Goal: Transaction & Acquisition: Purchase product/service

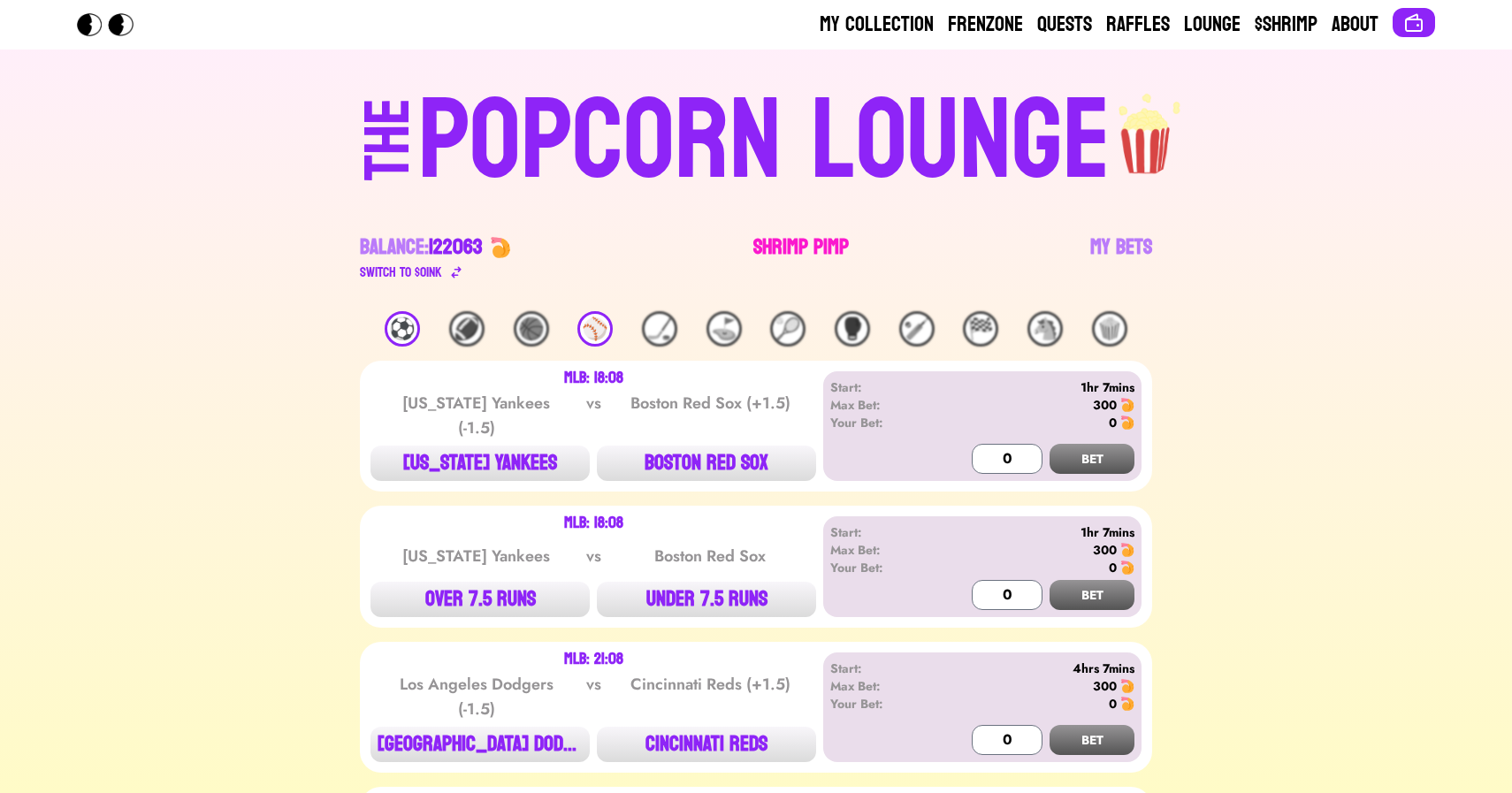
click at [781, 241] on link "Shrimp Pimp" at bounding box center [801, 258] width 96 height 49
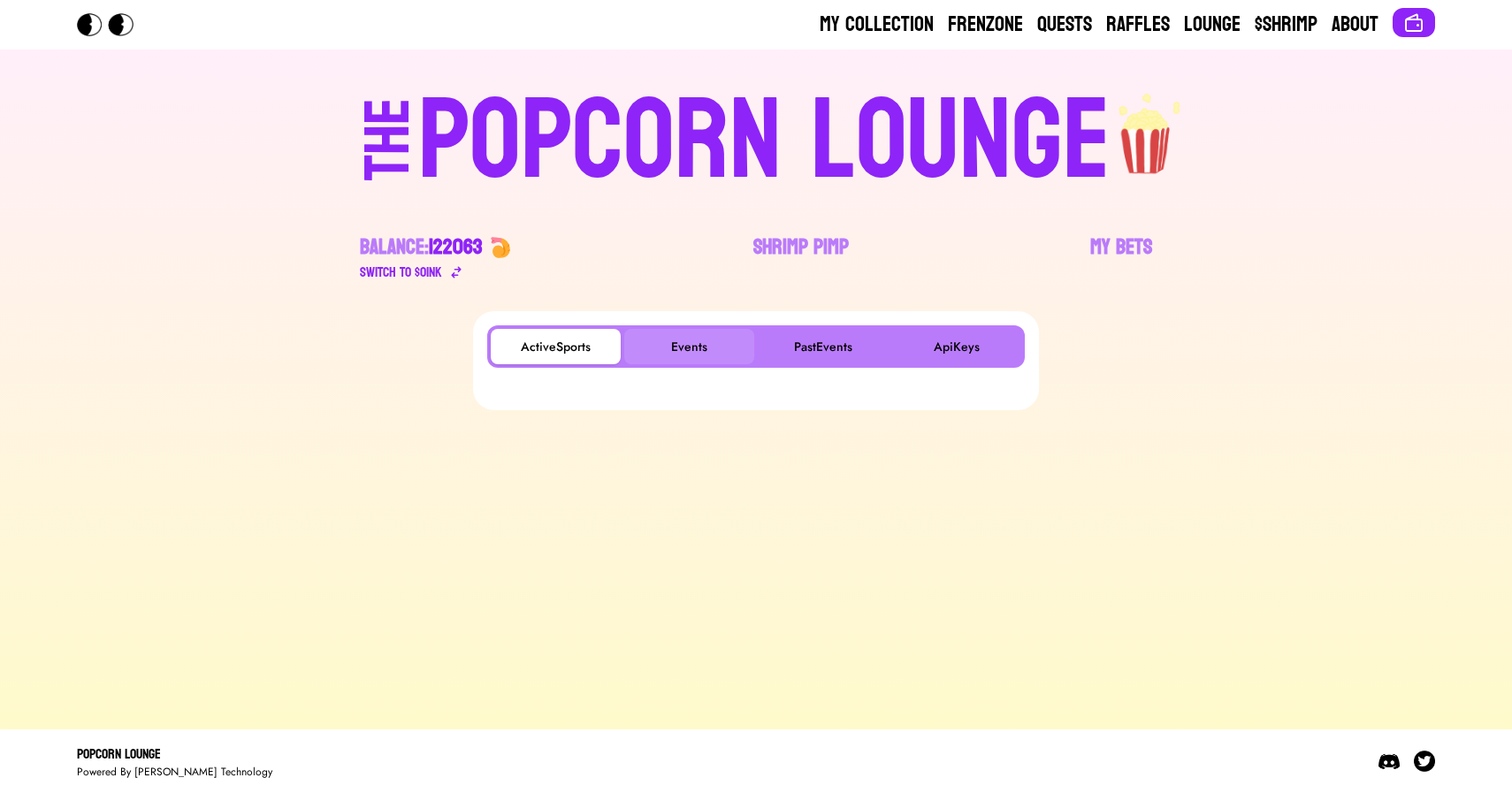
click at [682, 339] on button "Events" at bounding box center [689, 347] width 130 height 36
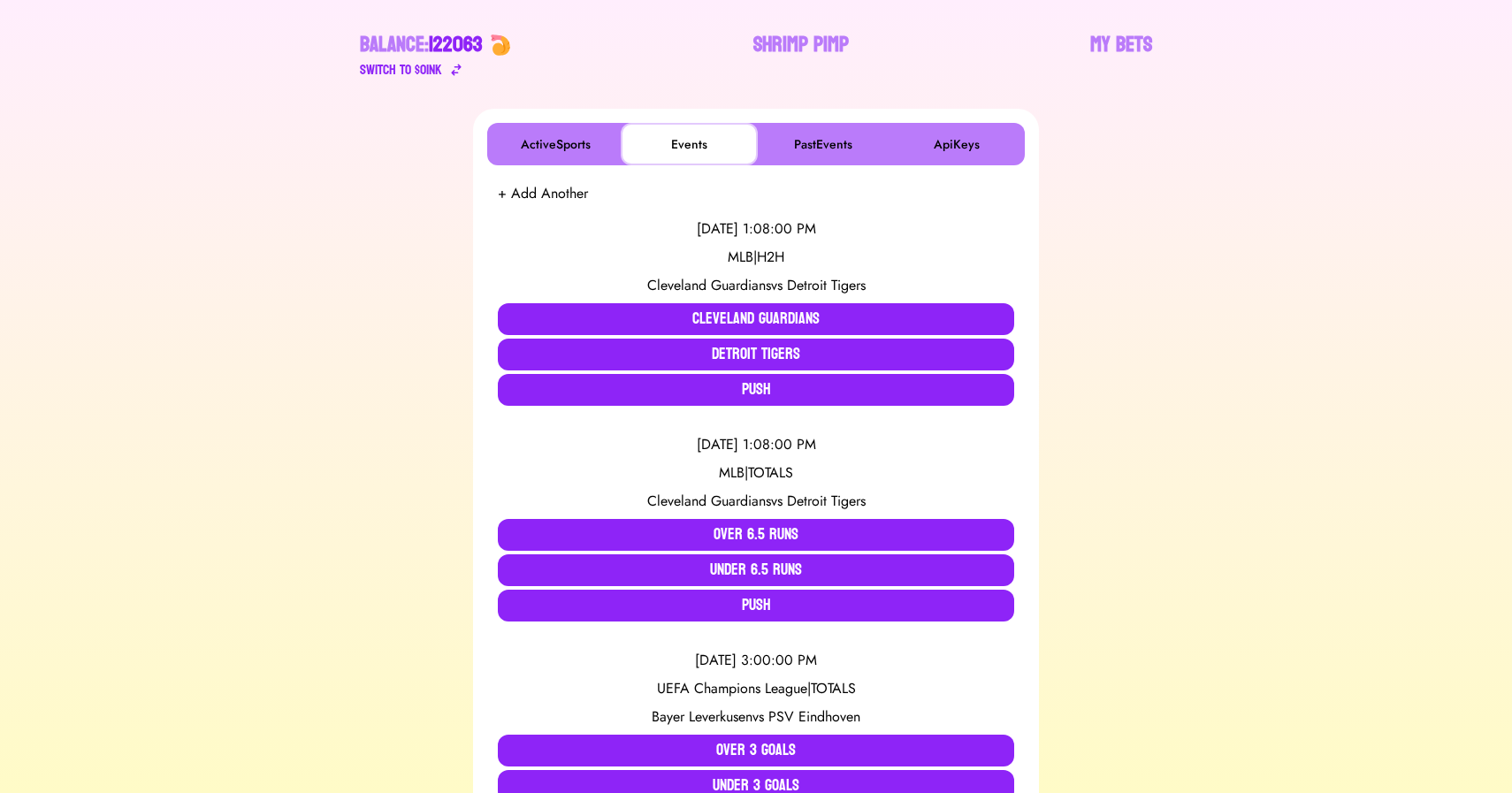
scroll to position [203, 0]
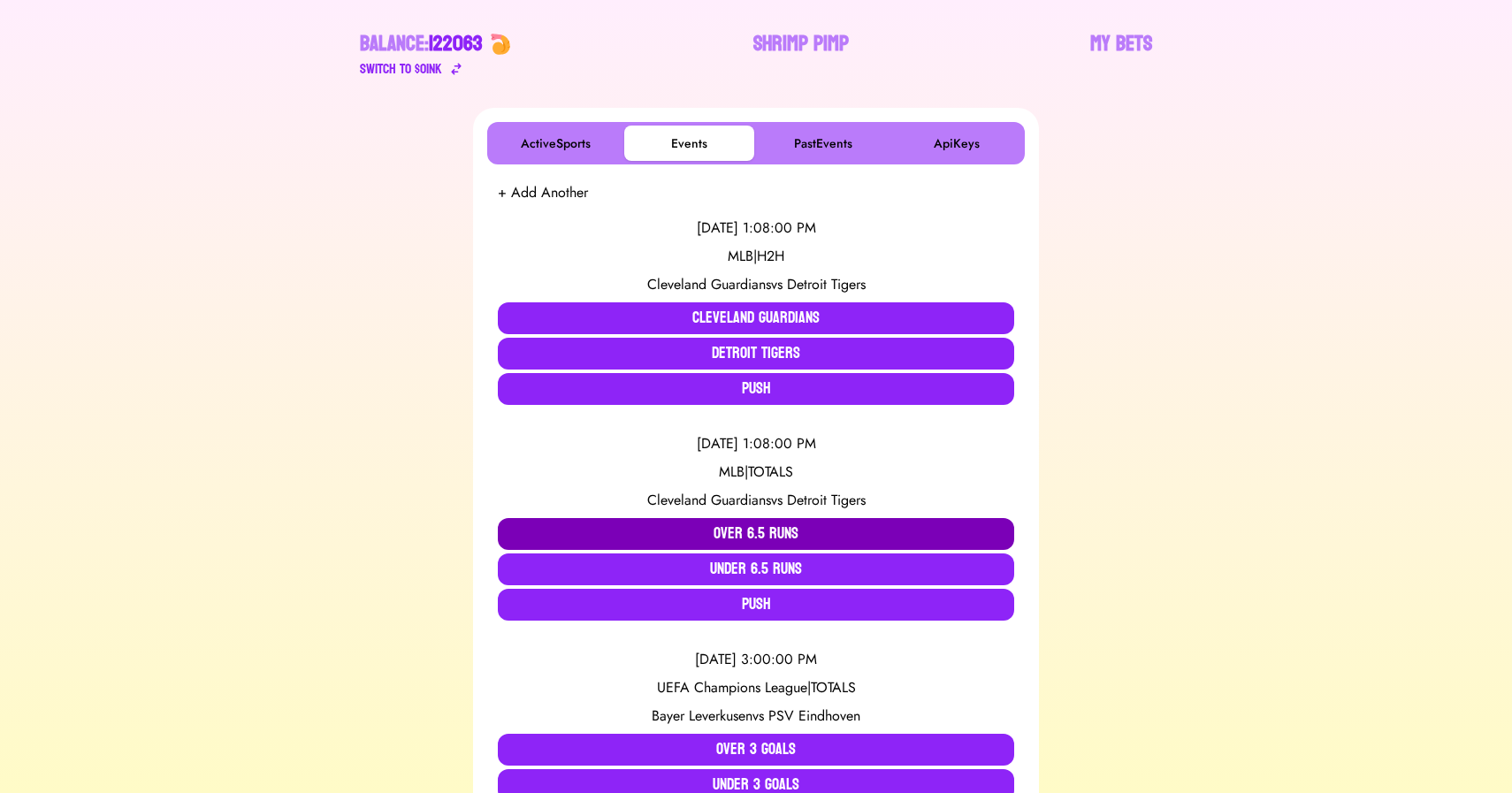
click at [727, 527] on button "Over 6.5 Runs" at bounding box center [756, 535] width 517 height 32
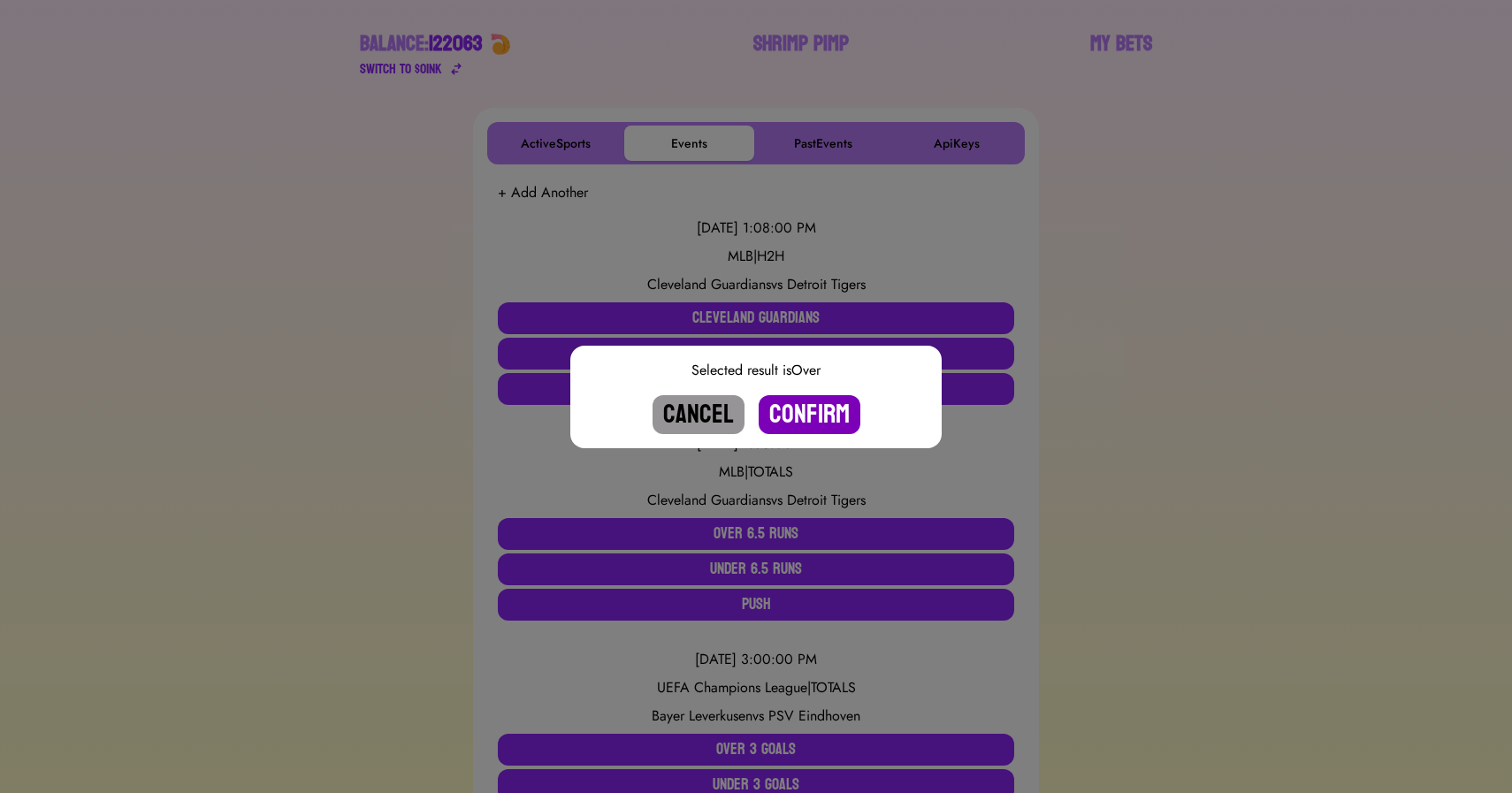
click at [801, 411] on button "Confirm" at bounding box center [809, 414] width 102 height 38
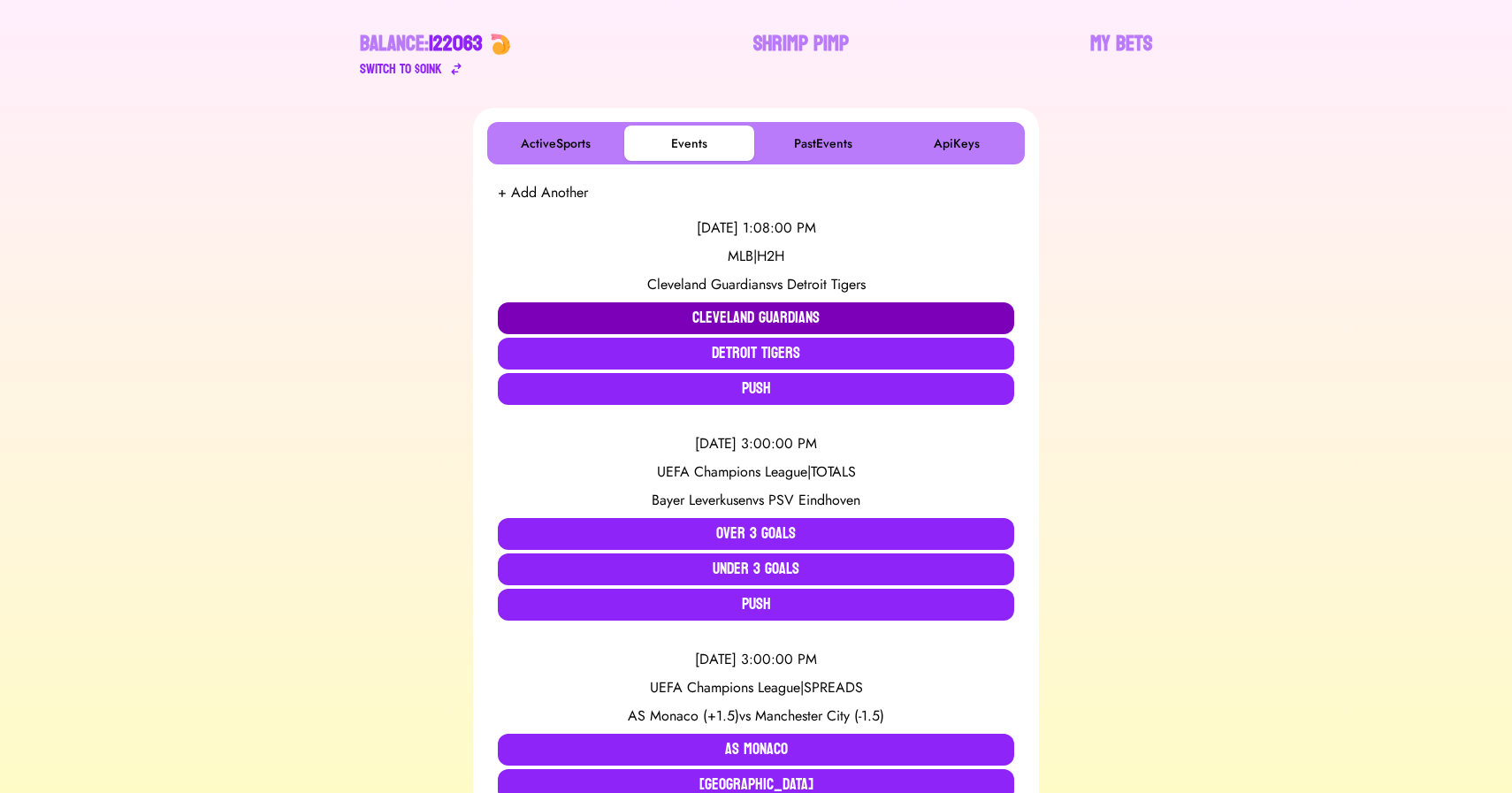
click at [750, 307] on button "Cleveland Guardians" at bounding box center [756, 319] width 517 height 32
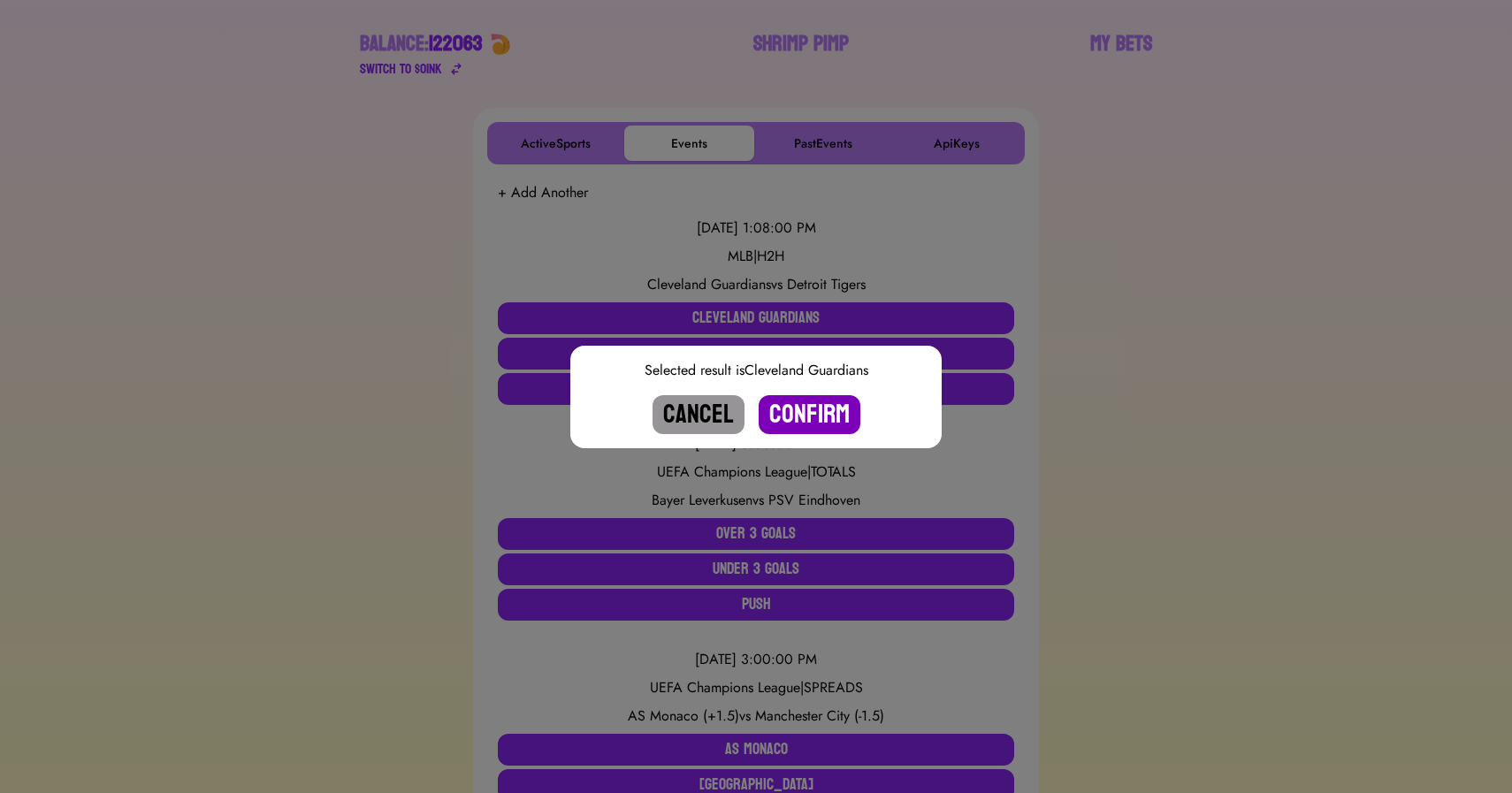
click at [819, 411] on button "Confirm" at bounding box center [809, 414] width 102 height 38
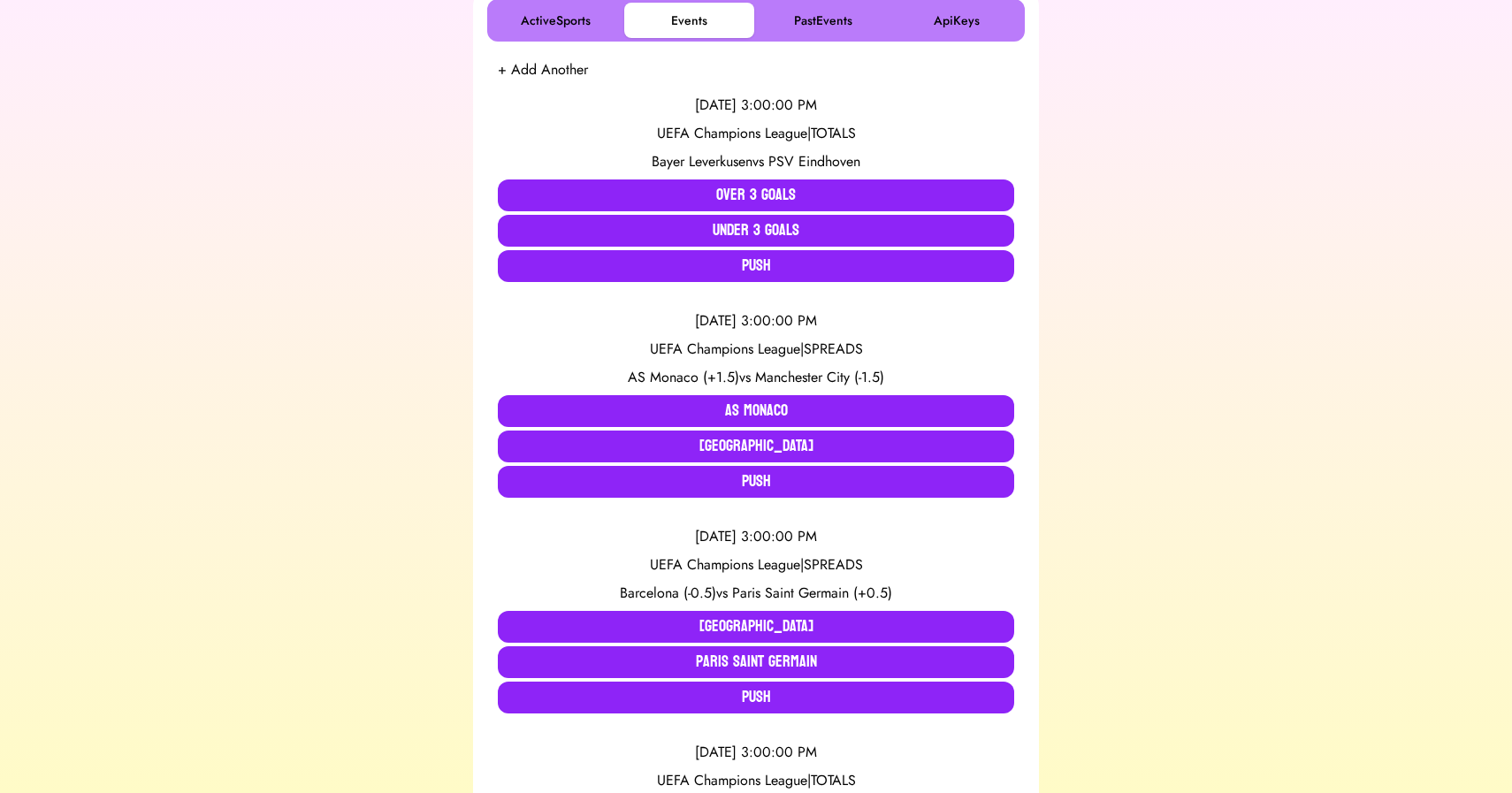
scroll to position [328, 0]
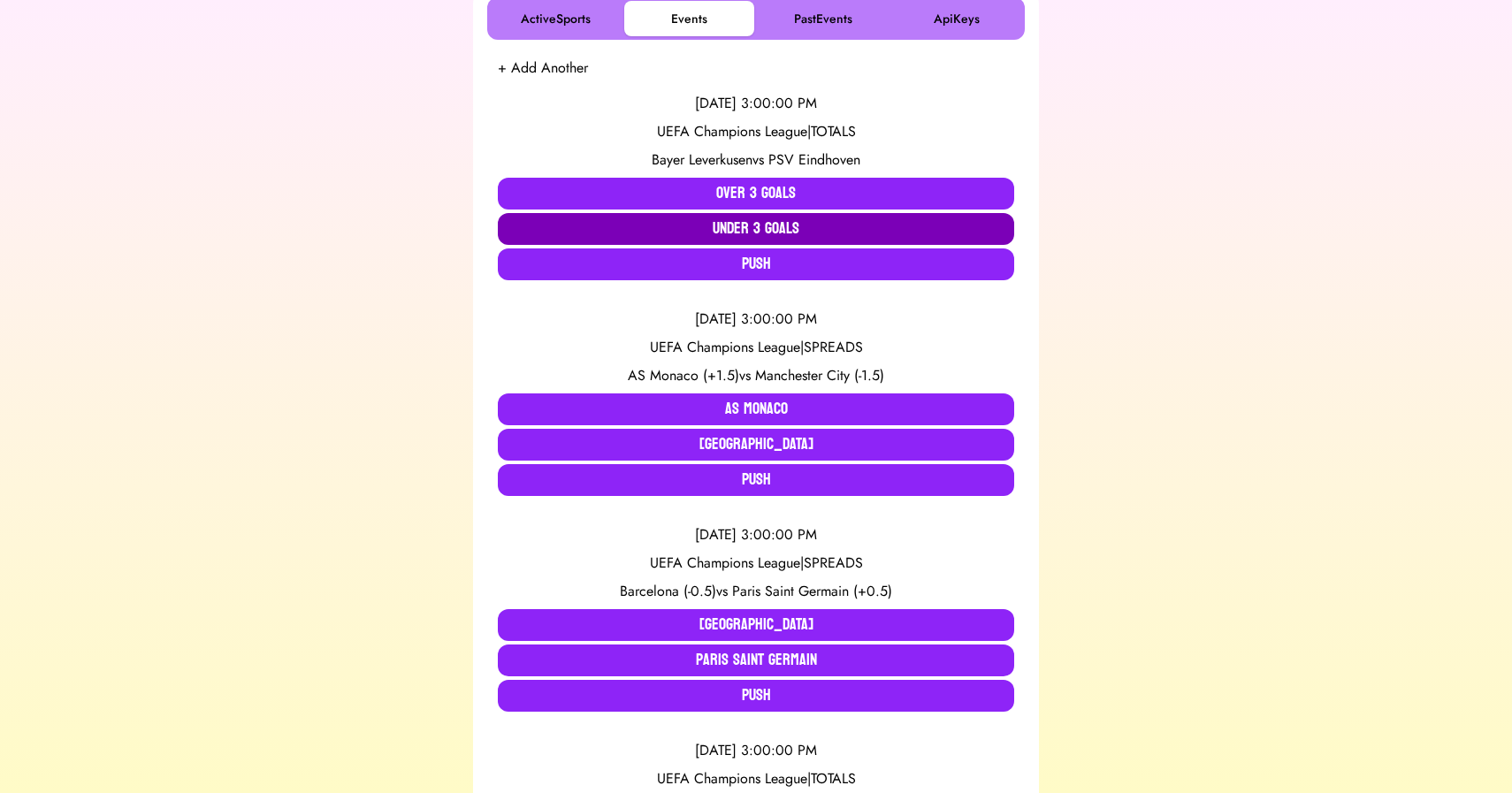
click at [651, 232] on button "Under 3 Goals" at bounding box center [756, 229] width 517 height 32
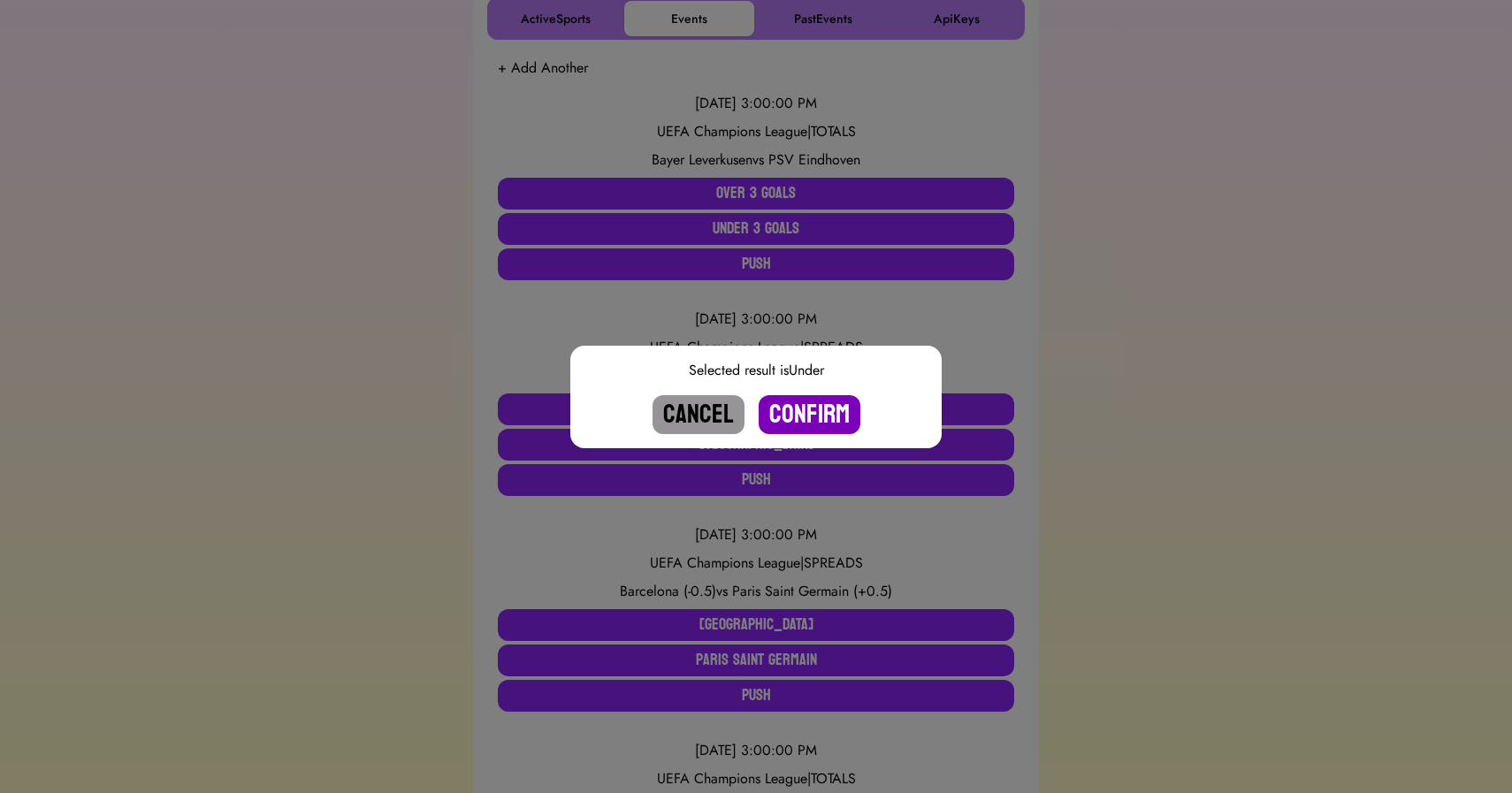
click at [812, 414] on button "Confirm" at bounding box center [809, 414] width 102 height 38
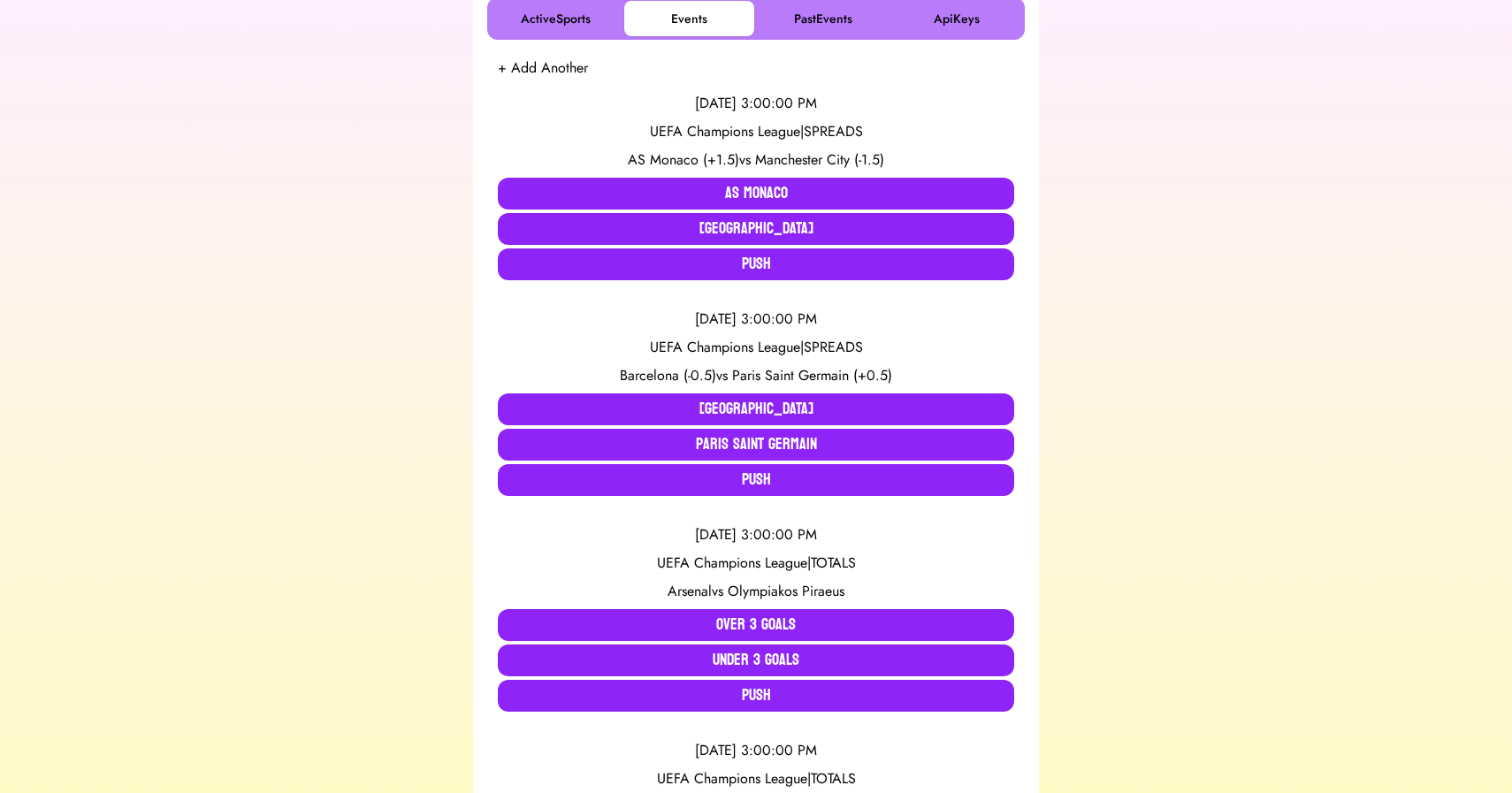
scroll to position [1170, 0]
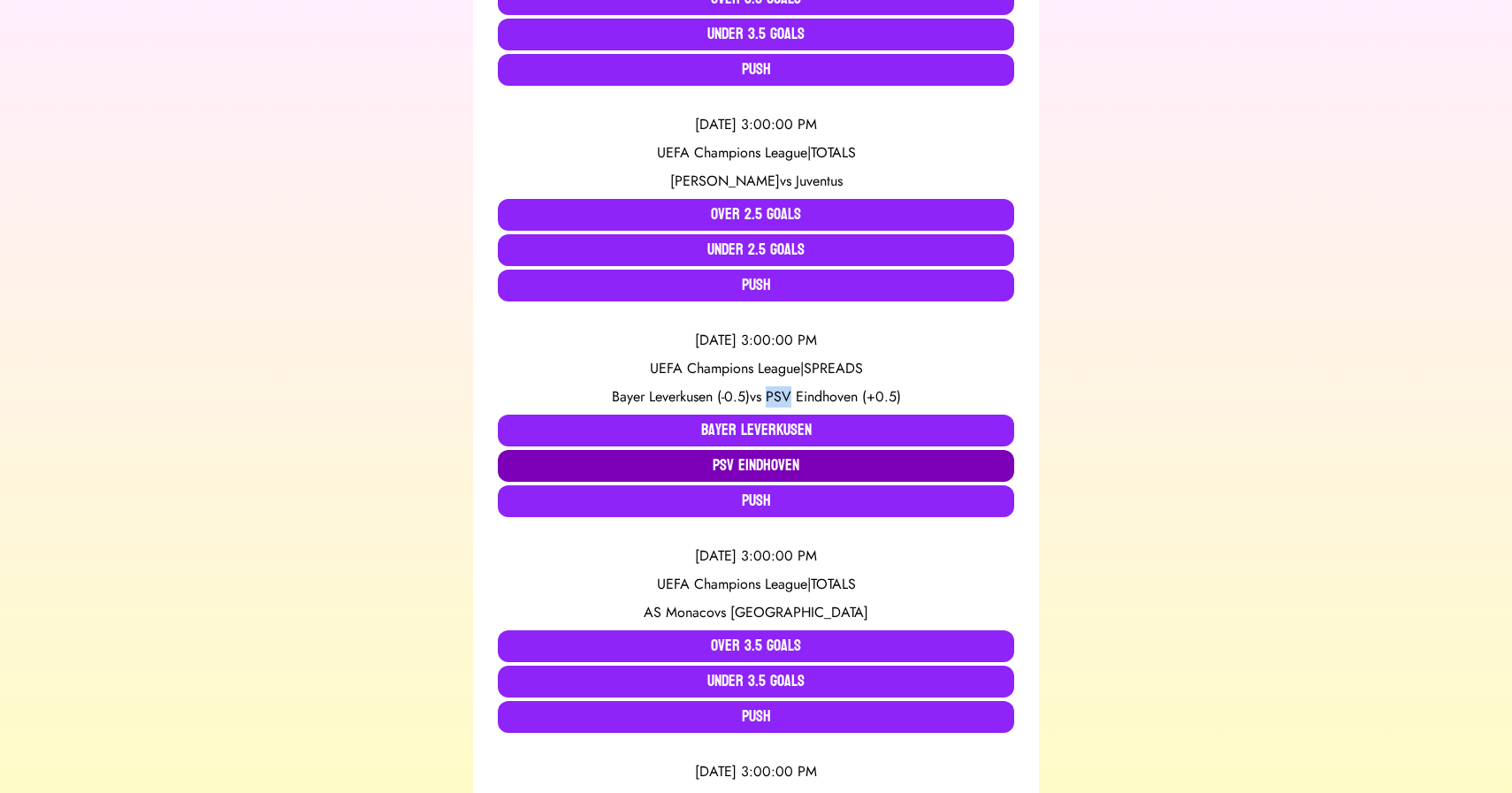
click at [659, 459] on button "PSV Eindhoven" at bounding box center [756, 466] width 517 height 32
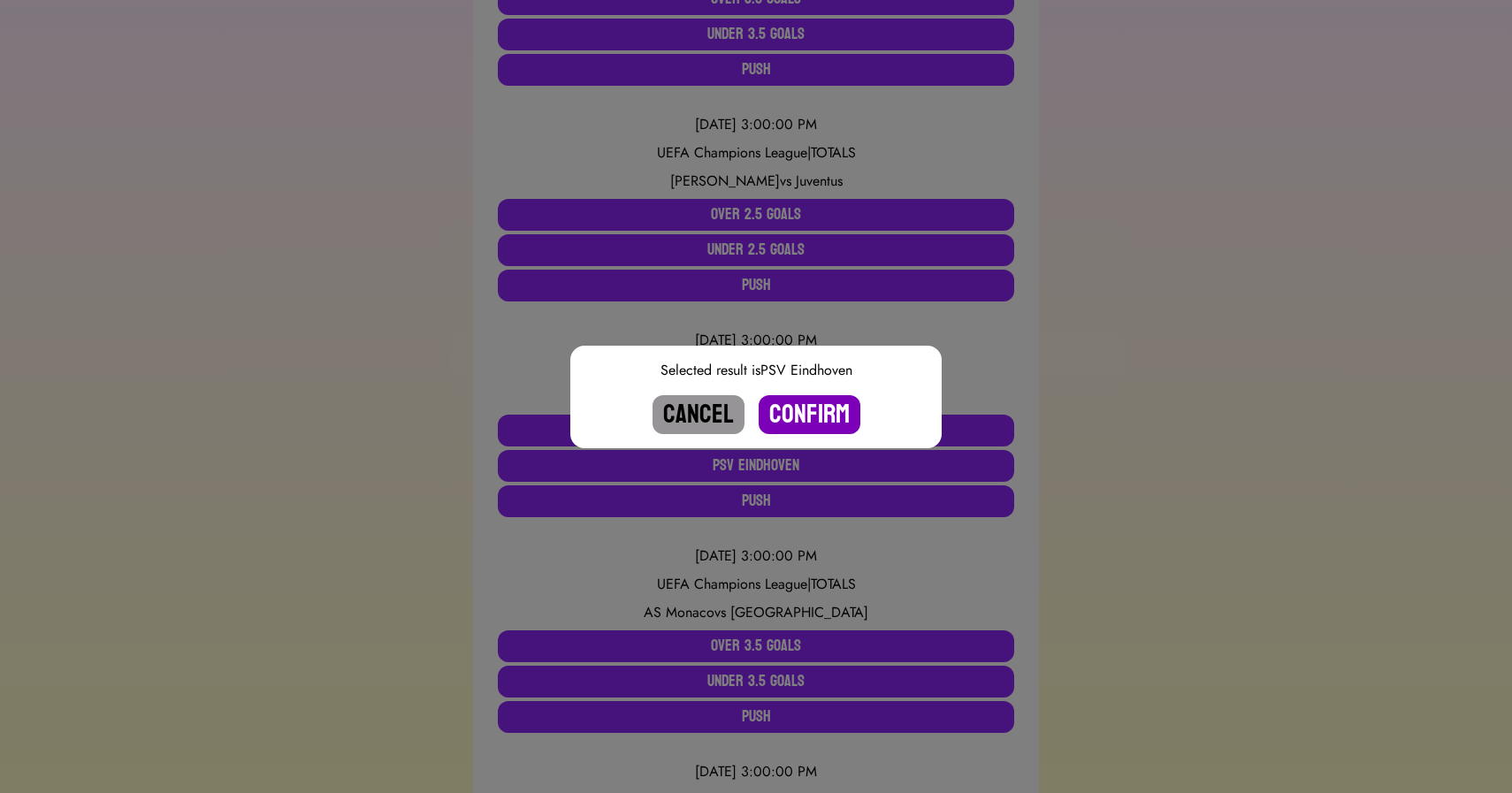
click at [817, 406] on button "Confirm" at bounding box center [809, 414] width 102 height 38
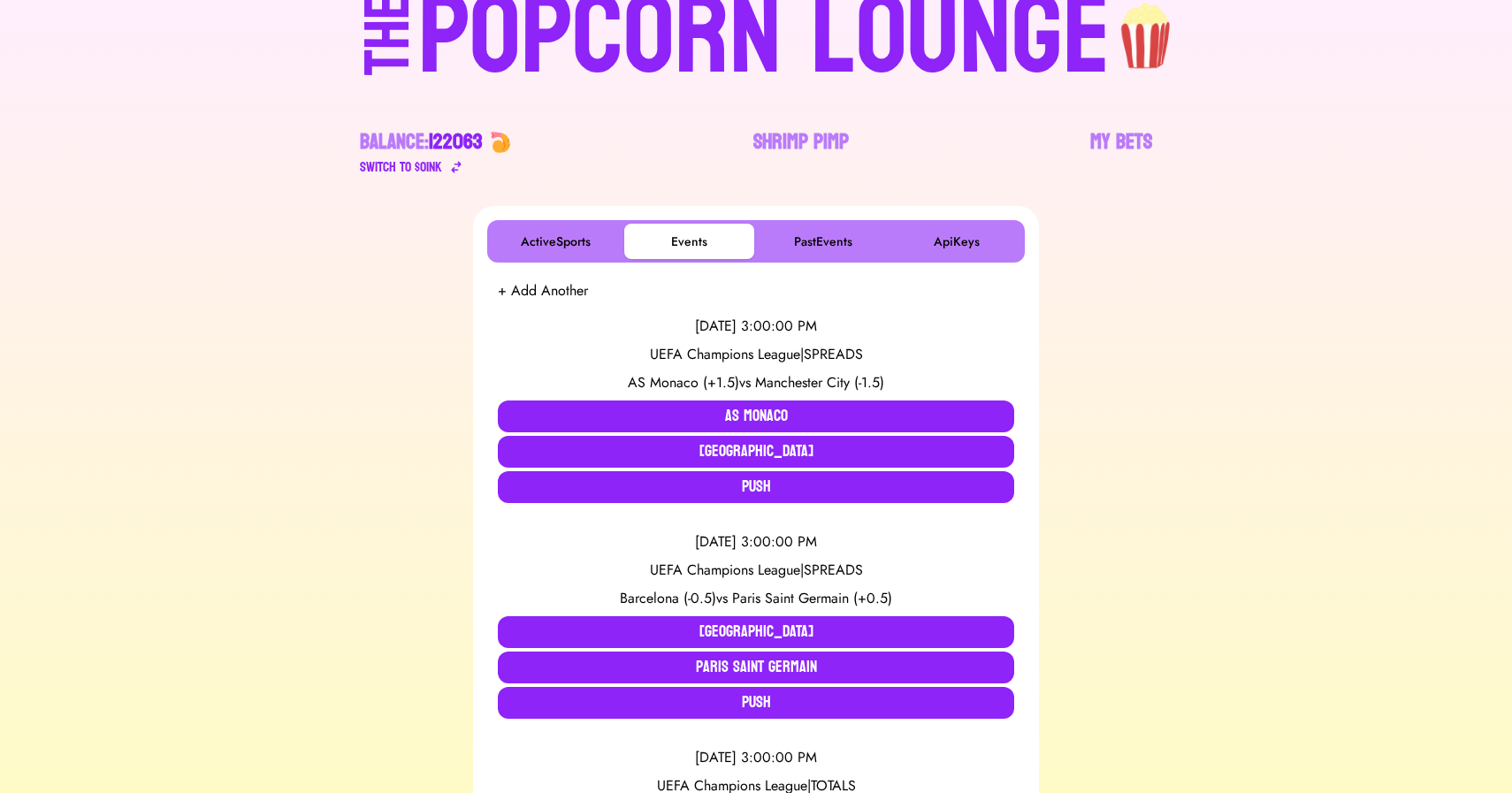
scroll to position [342, 0]
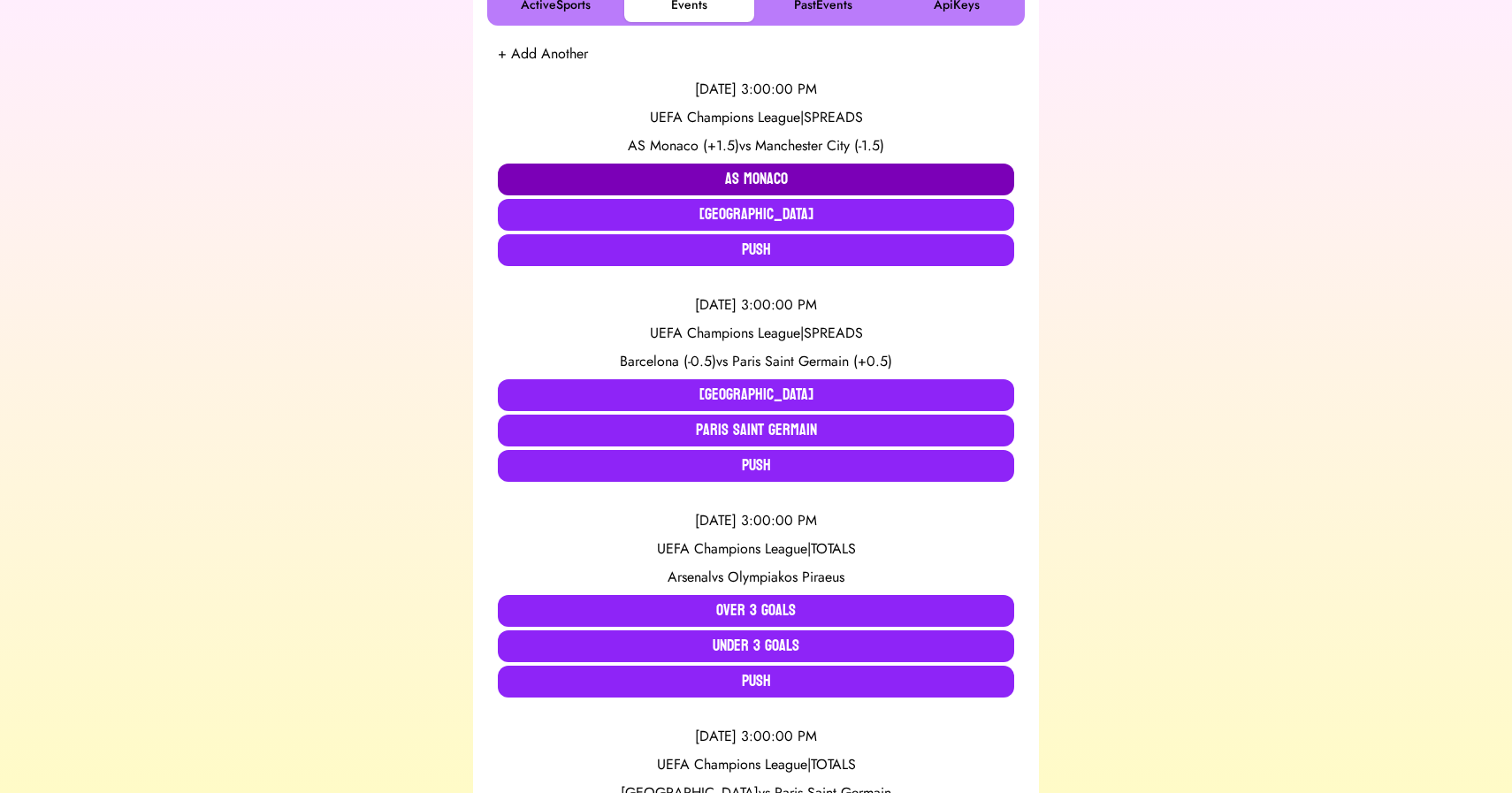
click at [687, 175] on button "AS Monaco" at bounding box center [756, 180] width 517 height 32
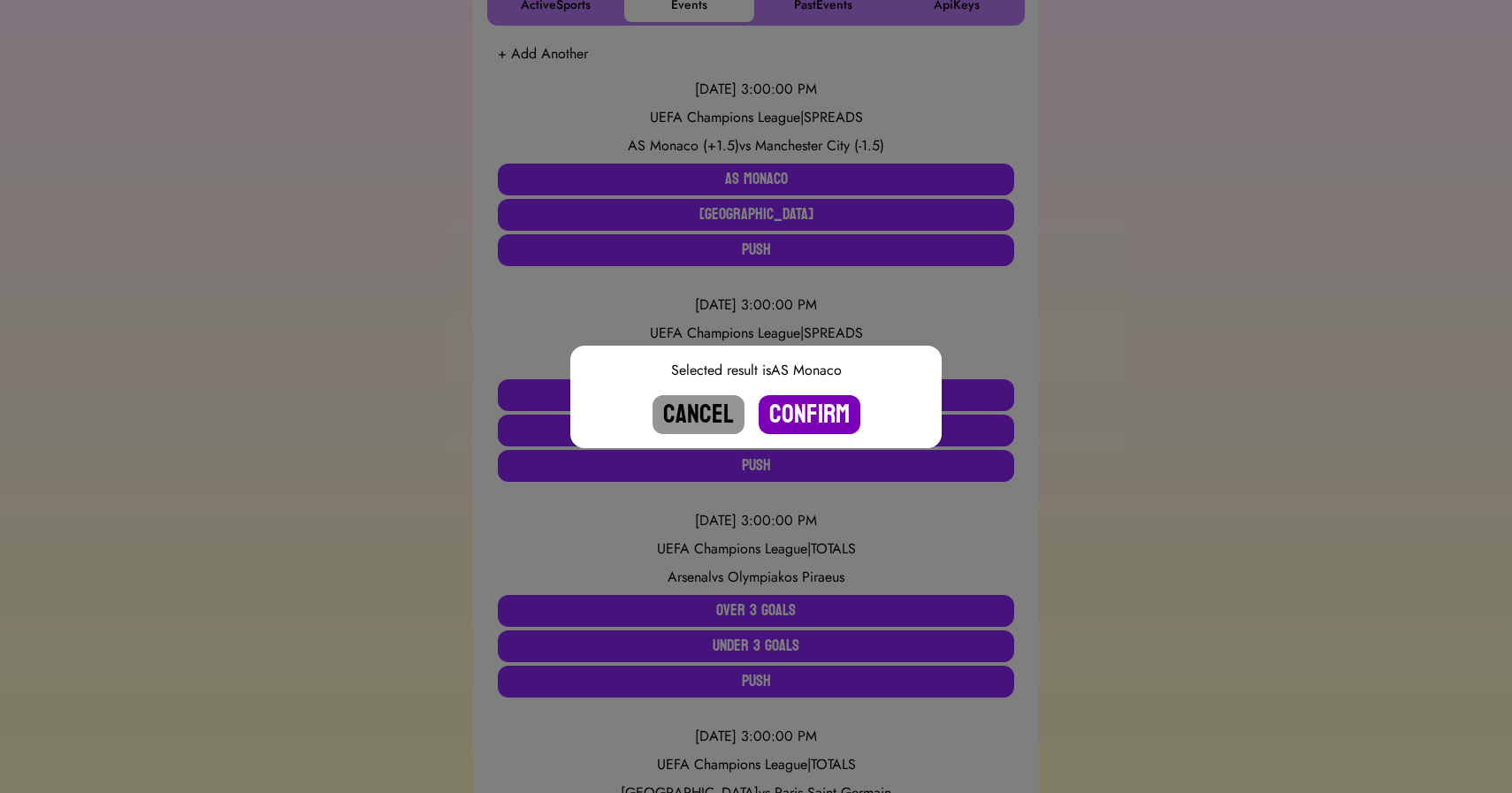
click at [801, 404] on button "Confirm" at bounding box center [809, 414] width 102 height 38
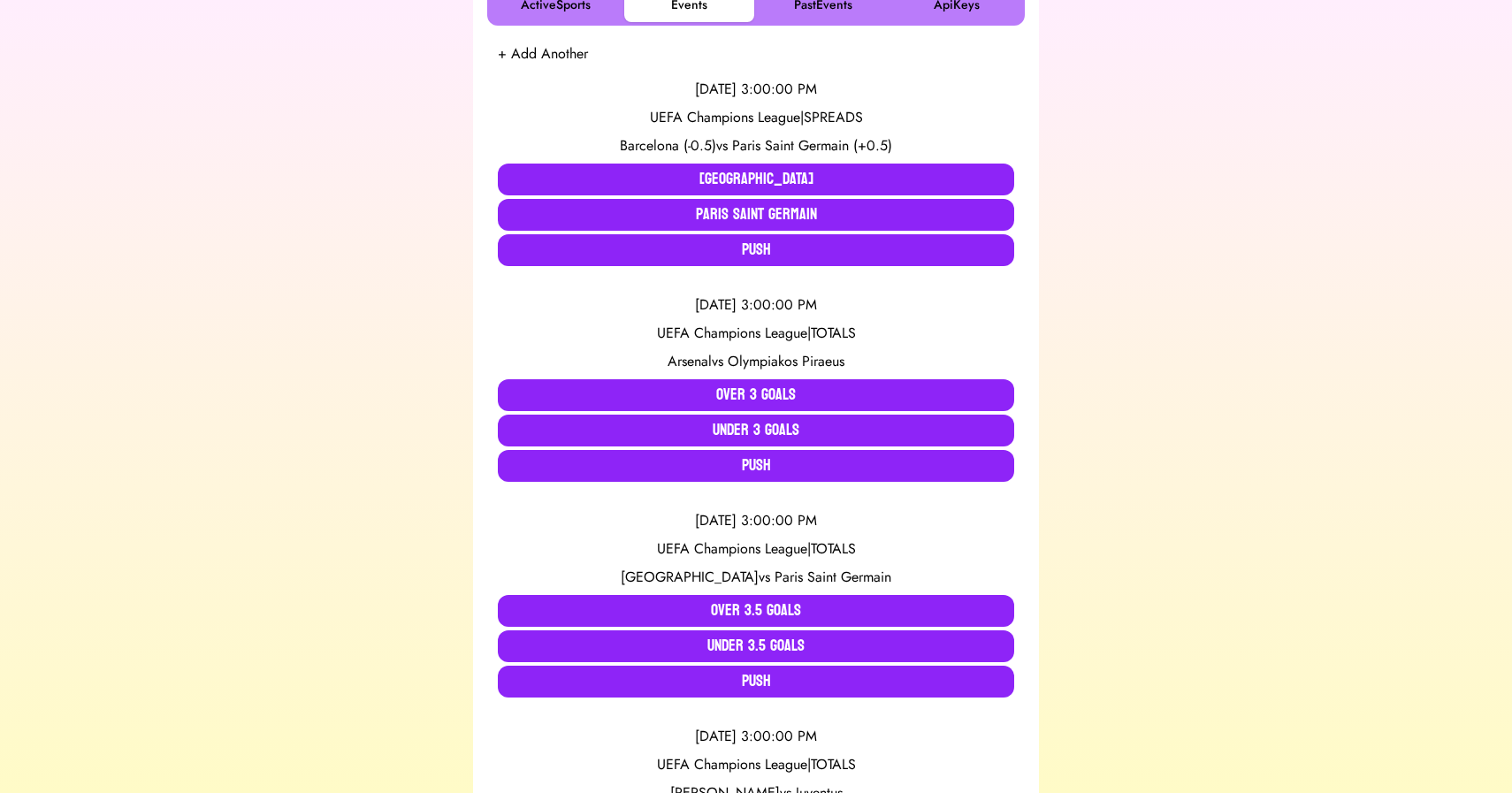
scroll to position [955, 0]
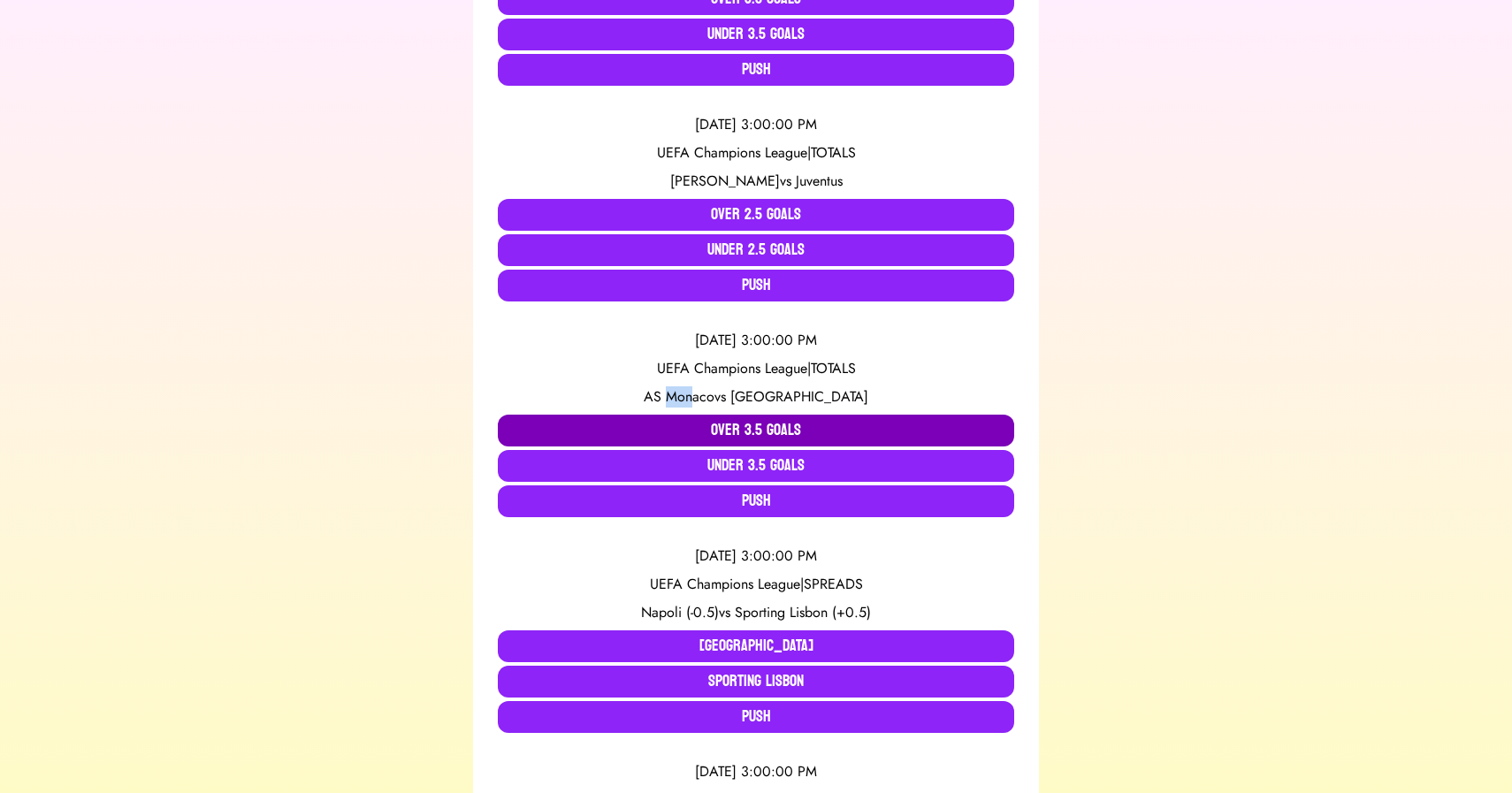
click at [735, 427] on button "Over 3.5 Goals" at bounding box center [756, 431] width 517 height 32
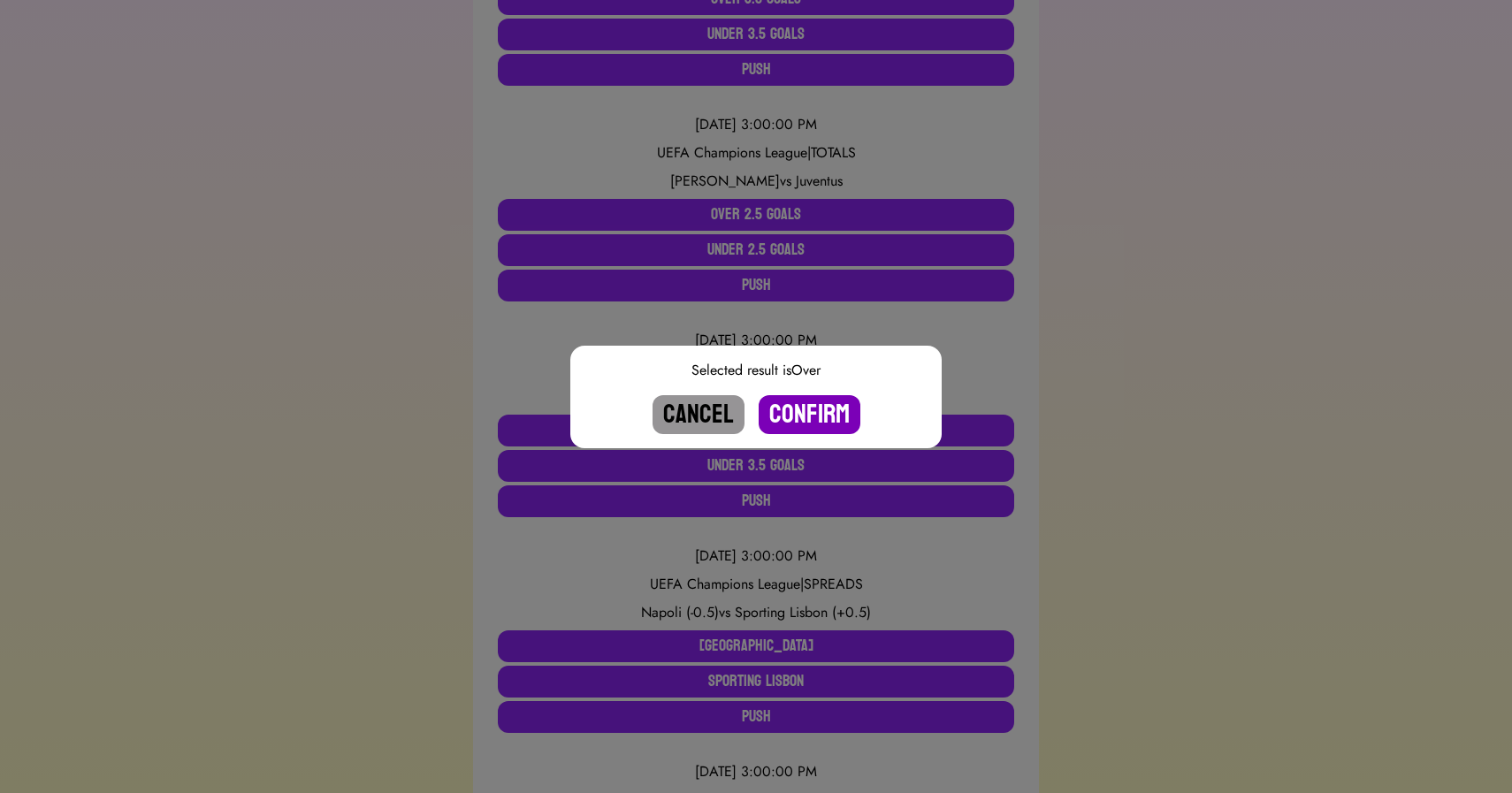
click at [814, 420] on button "Confirm" at bounding box center [809, 414] width 102 height 38
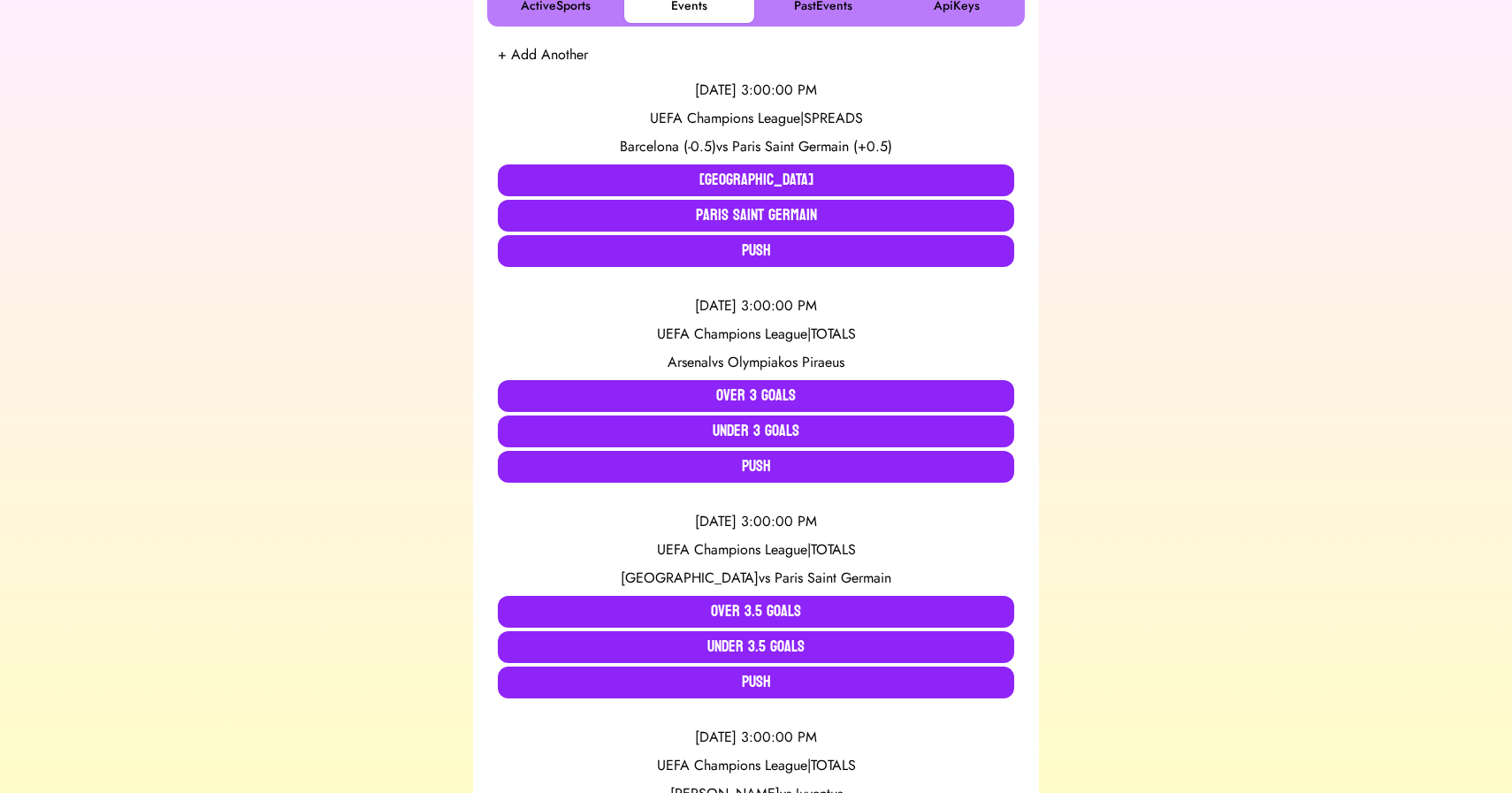
scroll to position [343, 0]
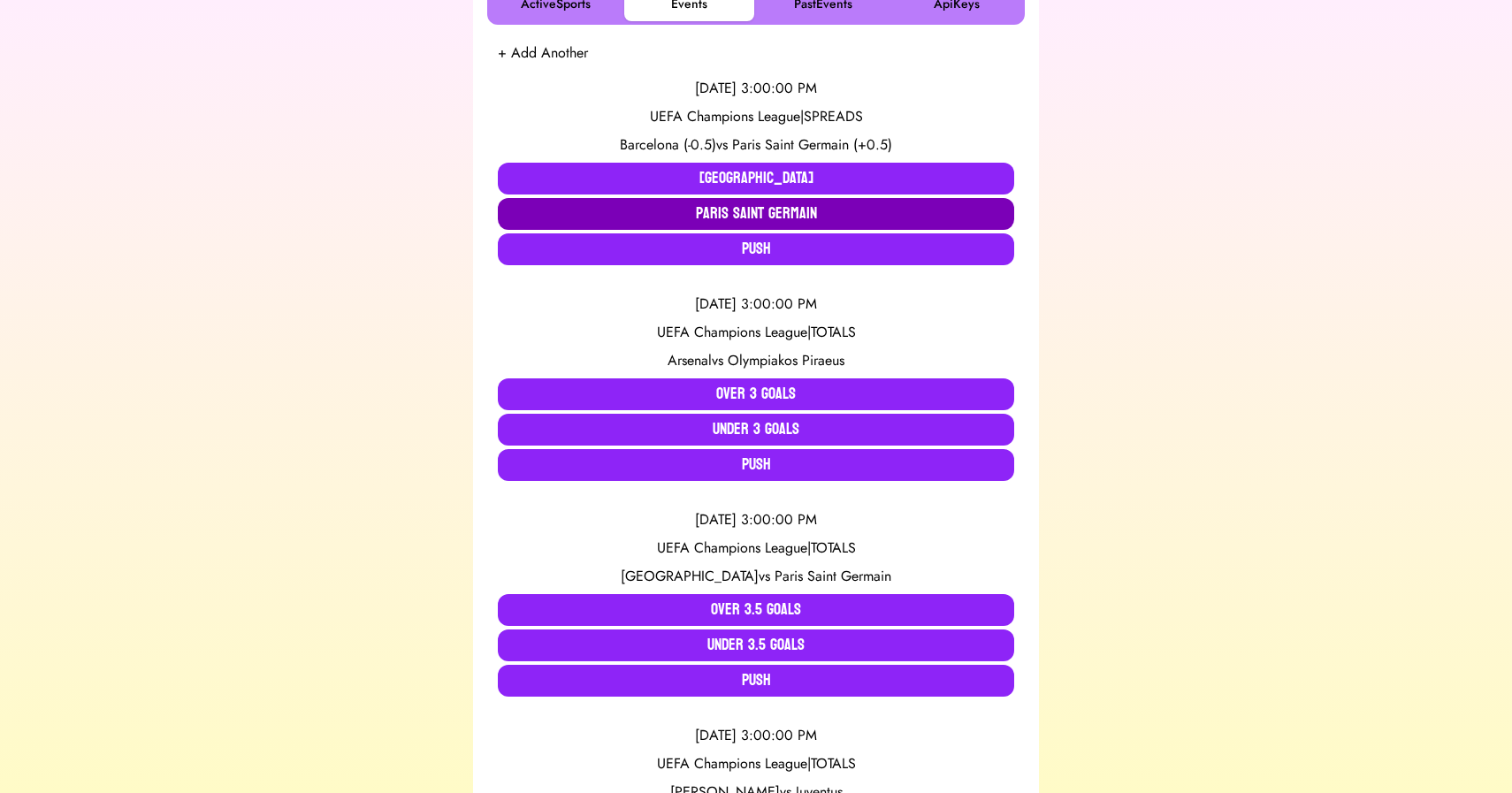
click at [699, 208] on button "Paris Saint Germain" at bounding box center [756, 214] width 517 height 32
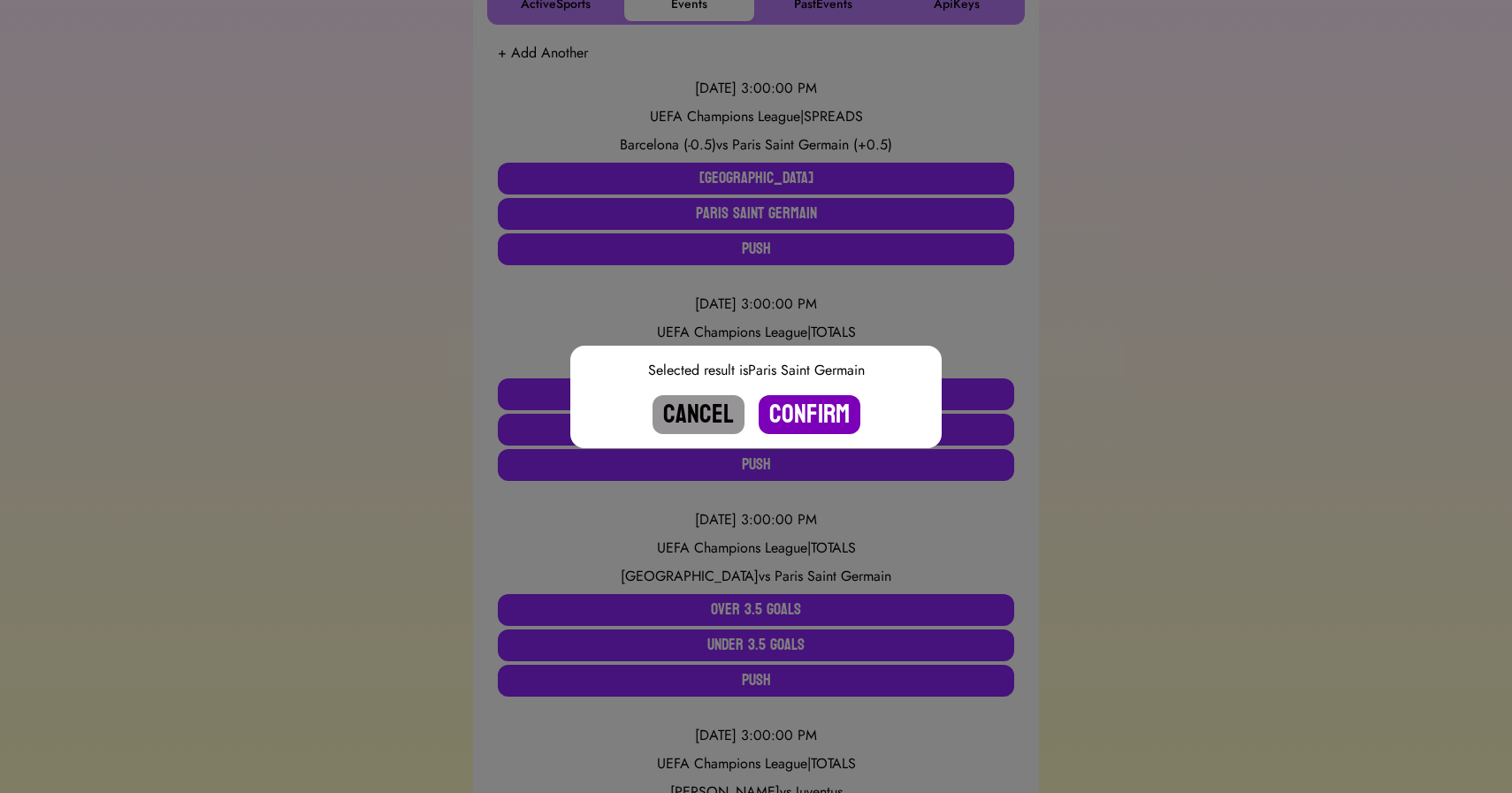
click at [811, 419] on button "Confirm" at bounding box center [809, 414] width 102 height 38
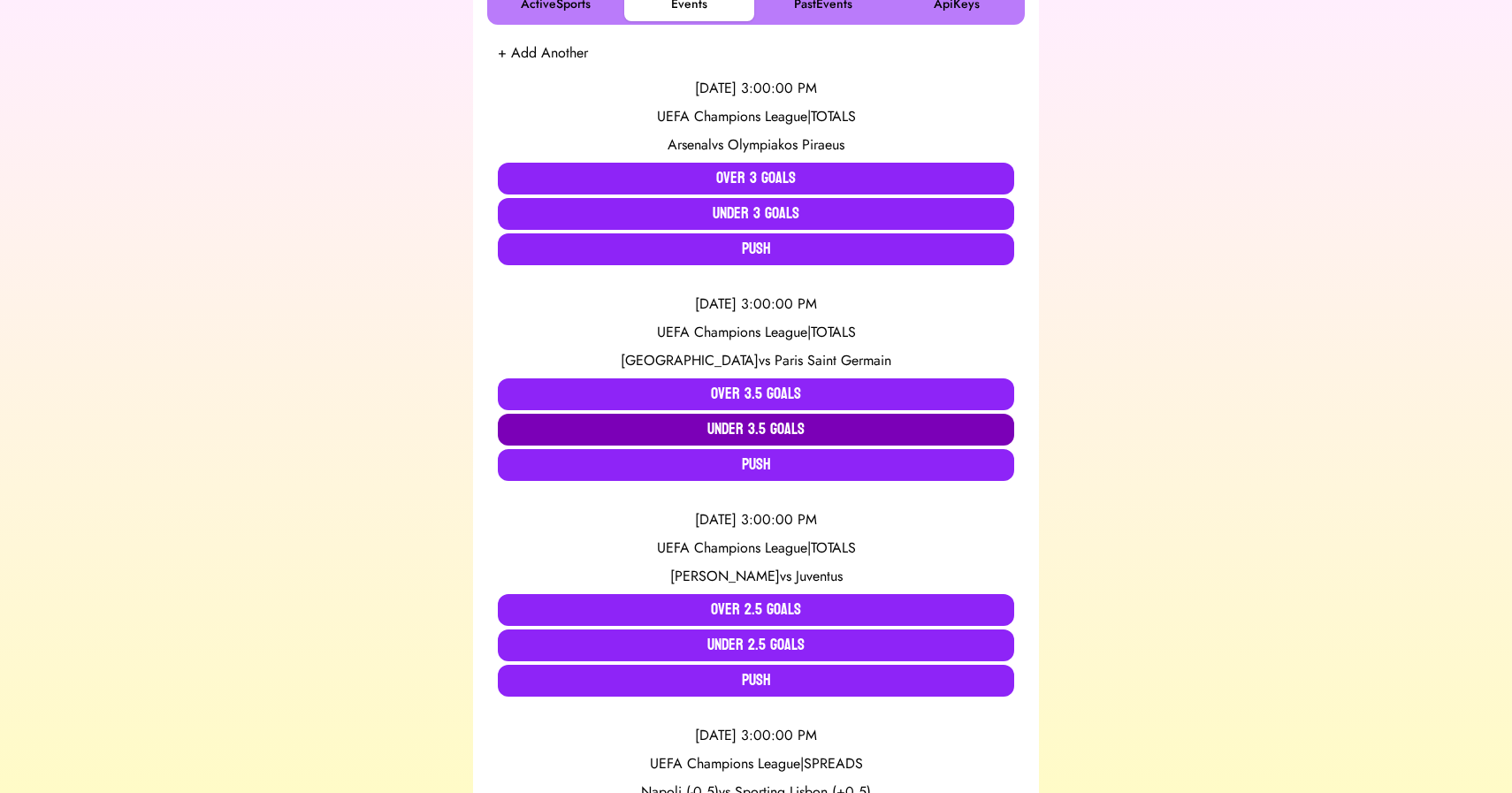
click at [683, 422] on button "Under 3.5 Goals" at bounding box center [756, 430] width 517 height 32
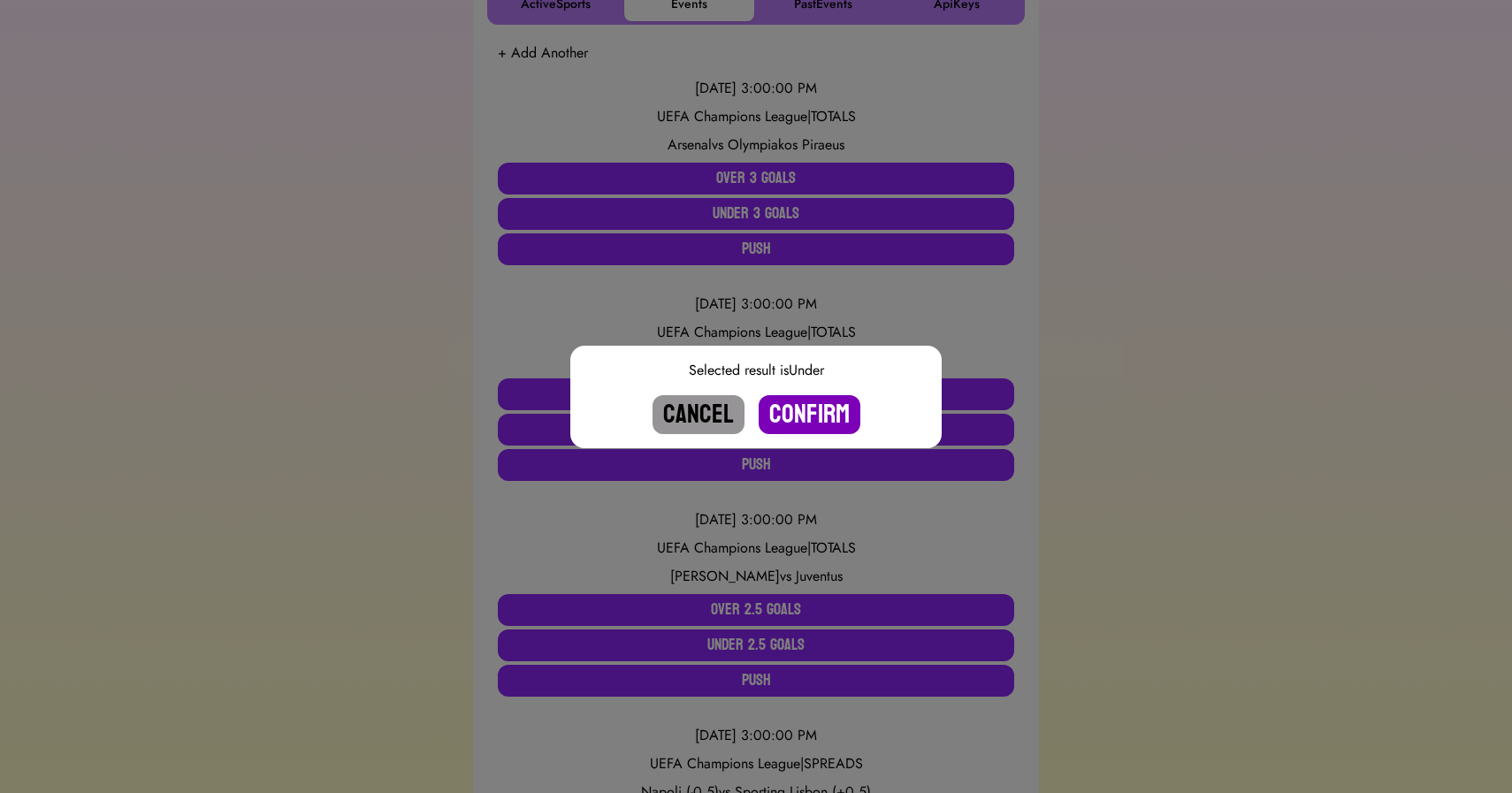
click at [814, 410] on button "Confirm" at bounding box center [809, 414] width 102 height 38
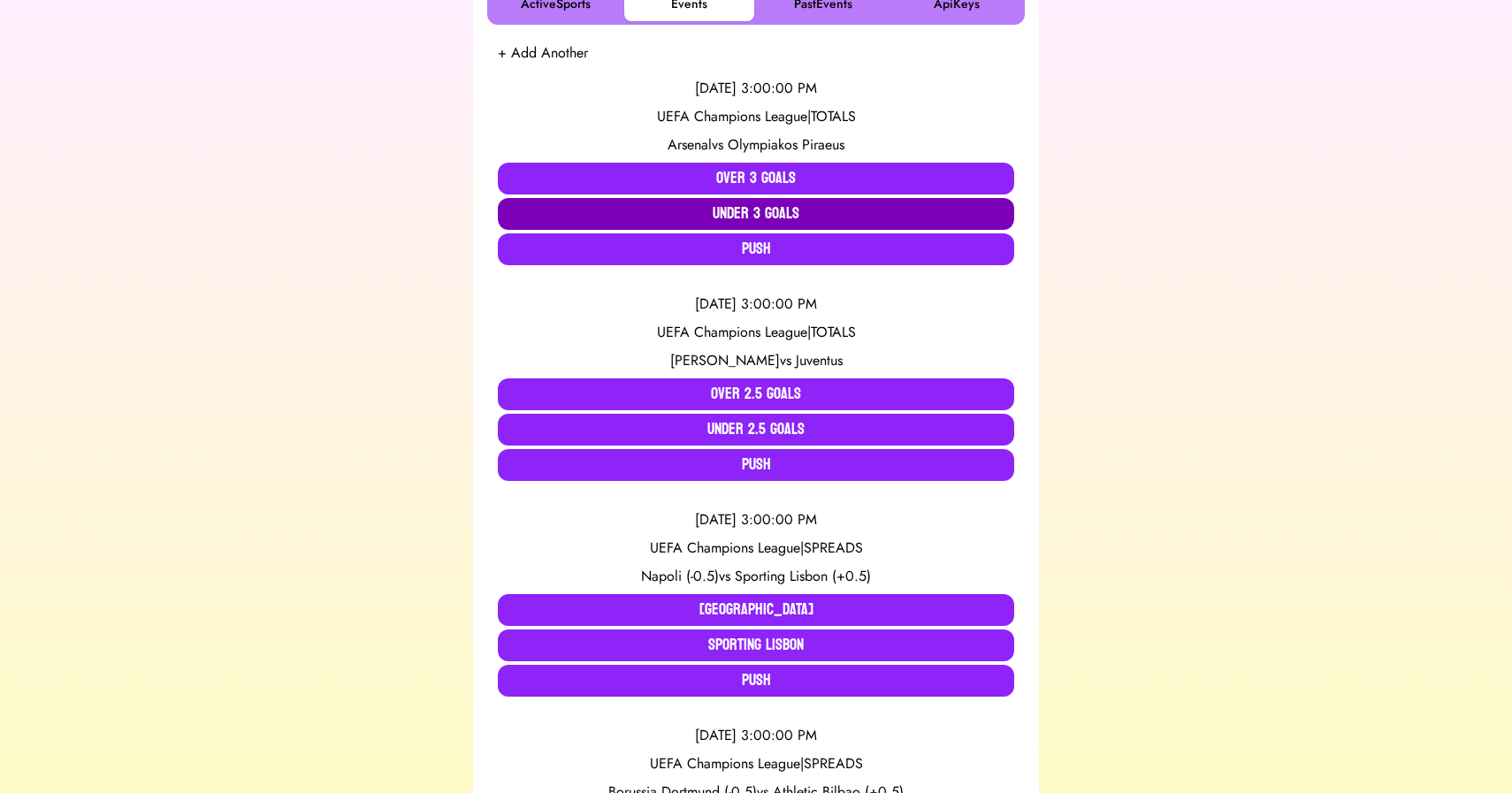
click at [687, 212] on button "Under 3 Goals" at bounding box center [756, 214] width 517 height 32
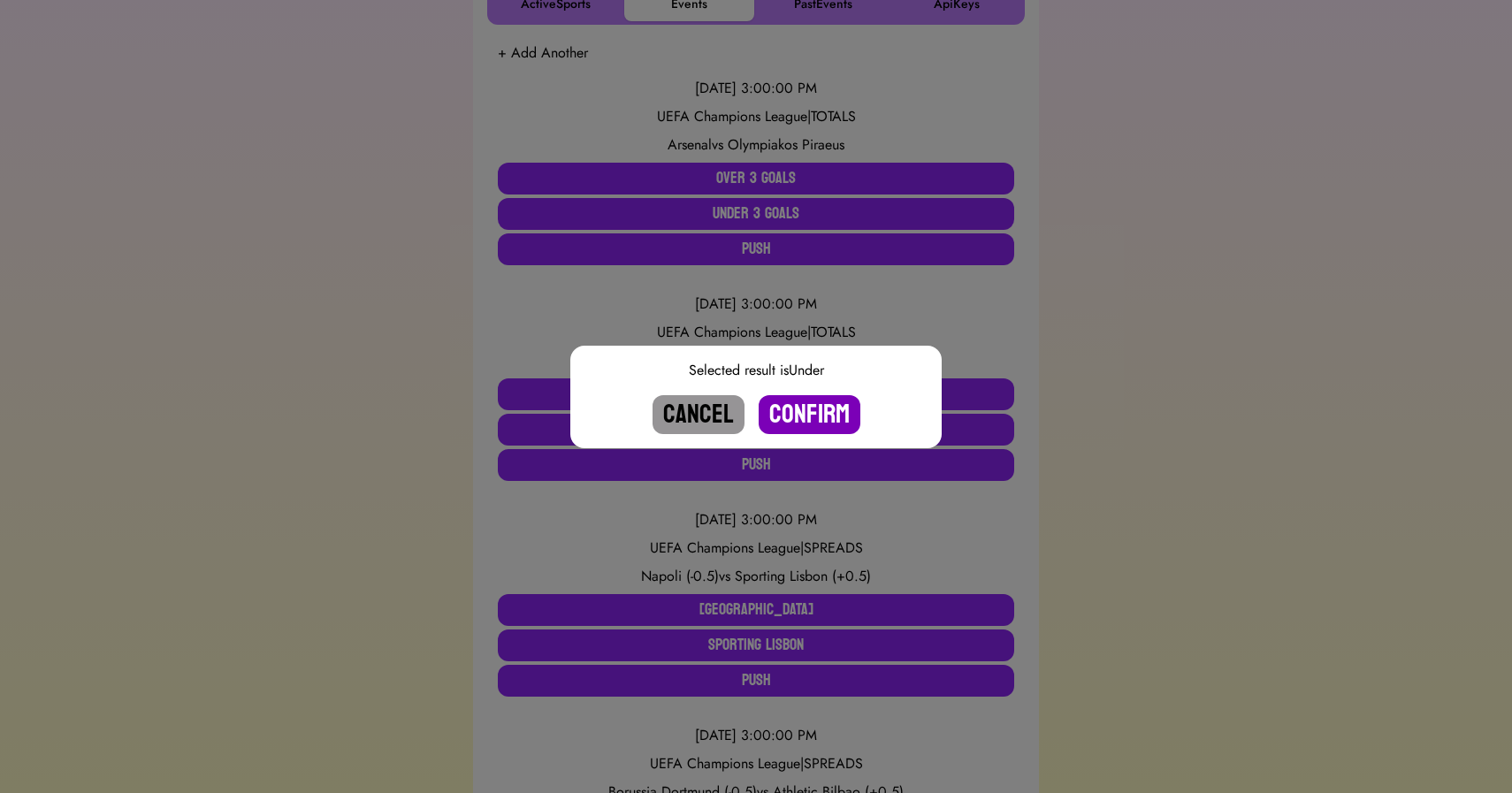
click at [793, 409] on button "Confirm" at bounding box center [809, 414] width 102 height 38
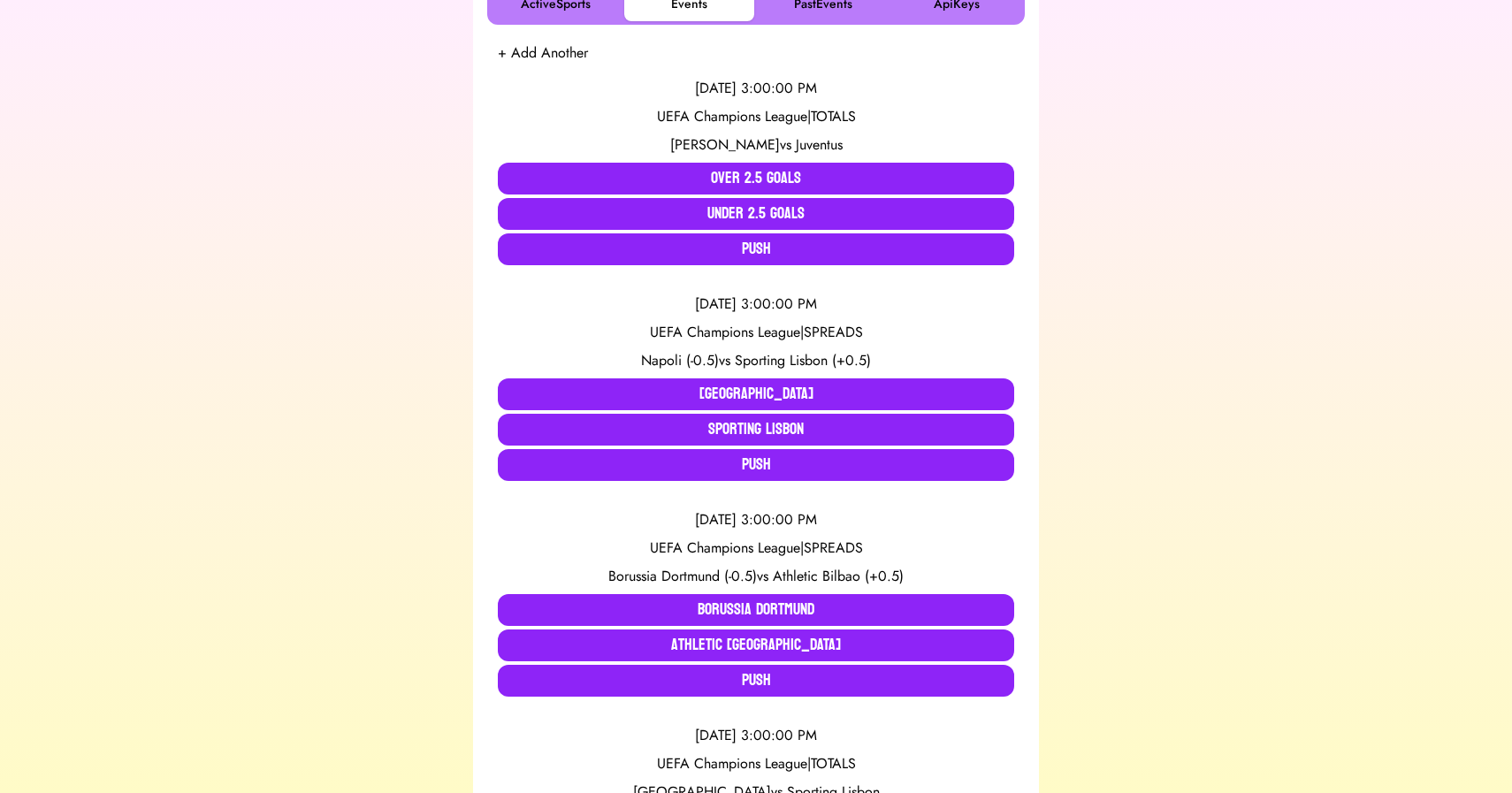
scroll to position [955, 0]
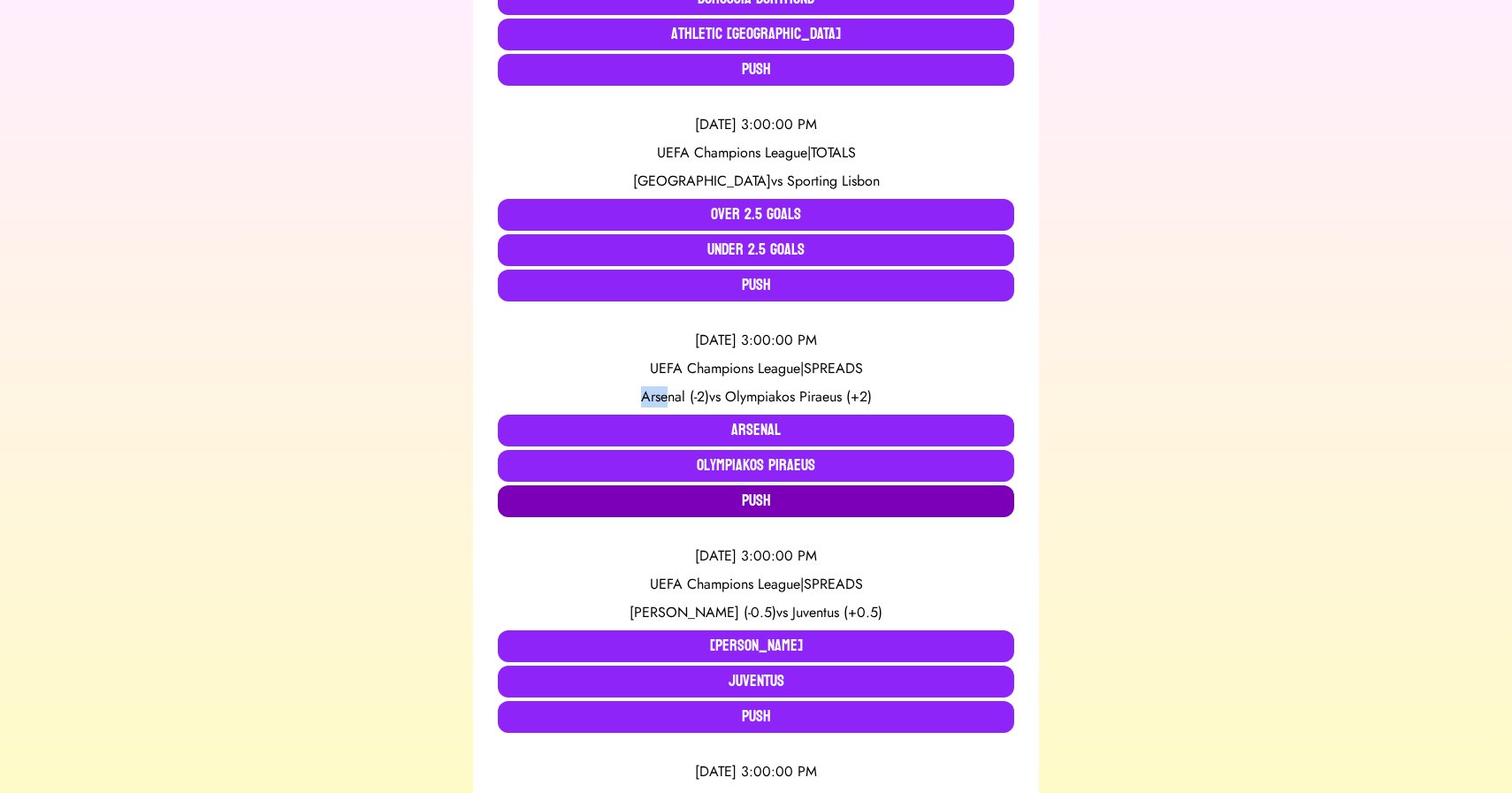
click at [754, 493] on button "Push" at bounding box center [756, 501] width 517 height 32
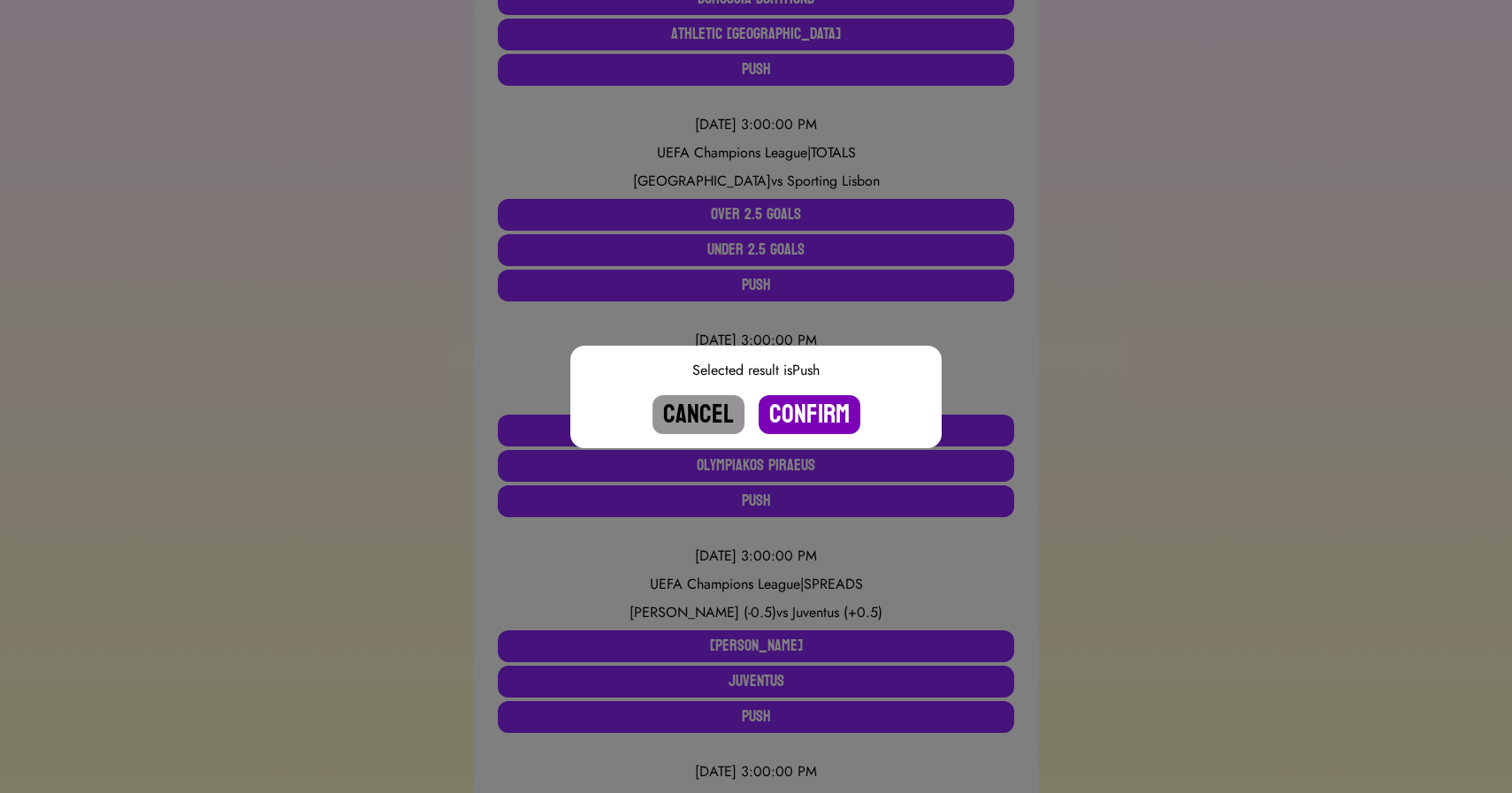
click at [791, 416] on button "Confirm" at bounding box center [809, 414] width 102 height 38
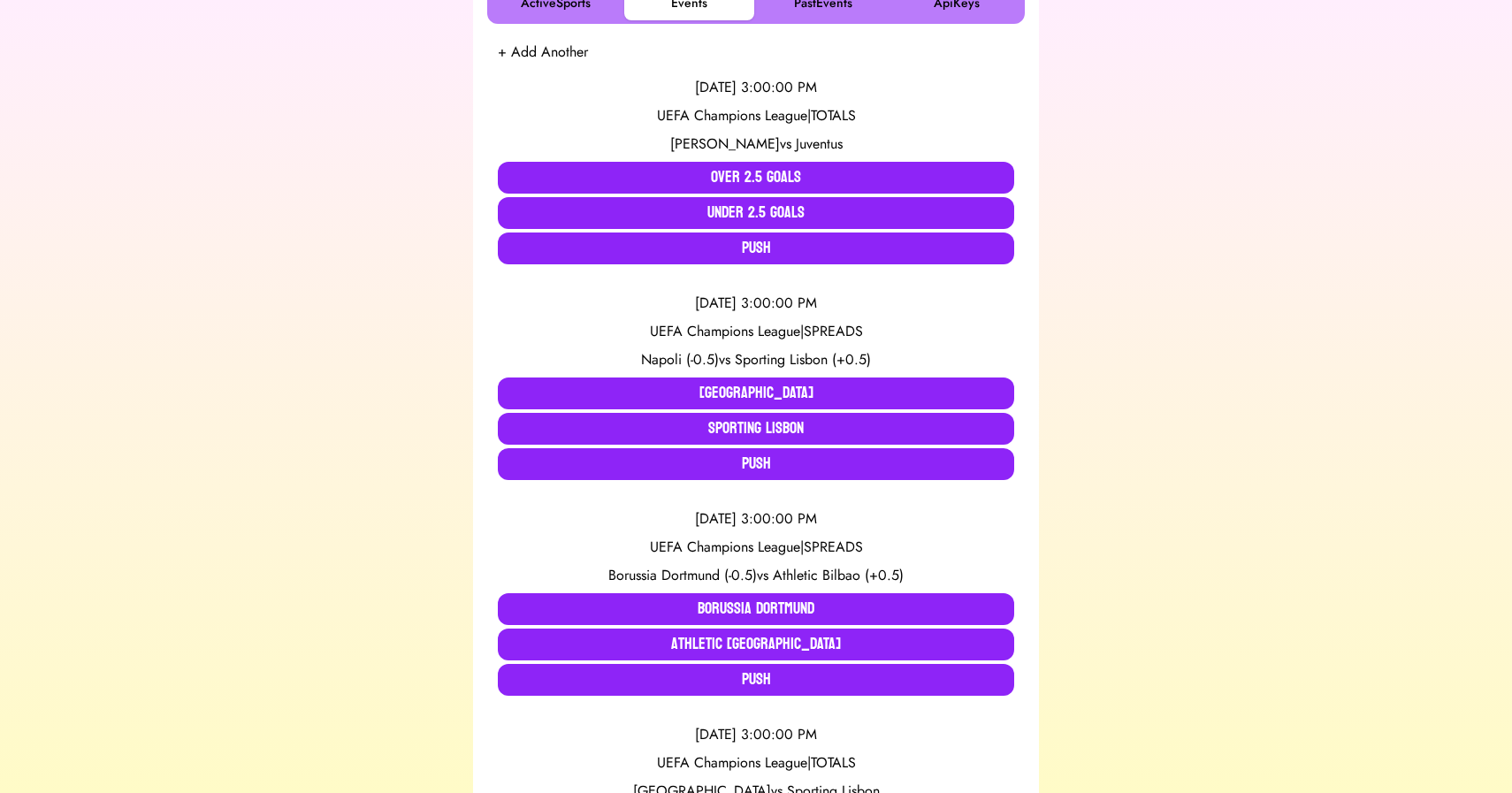
scroll to position [346, 0]
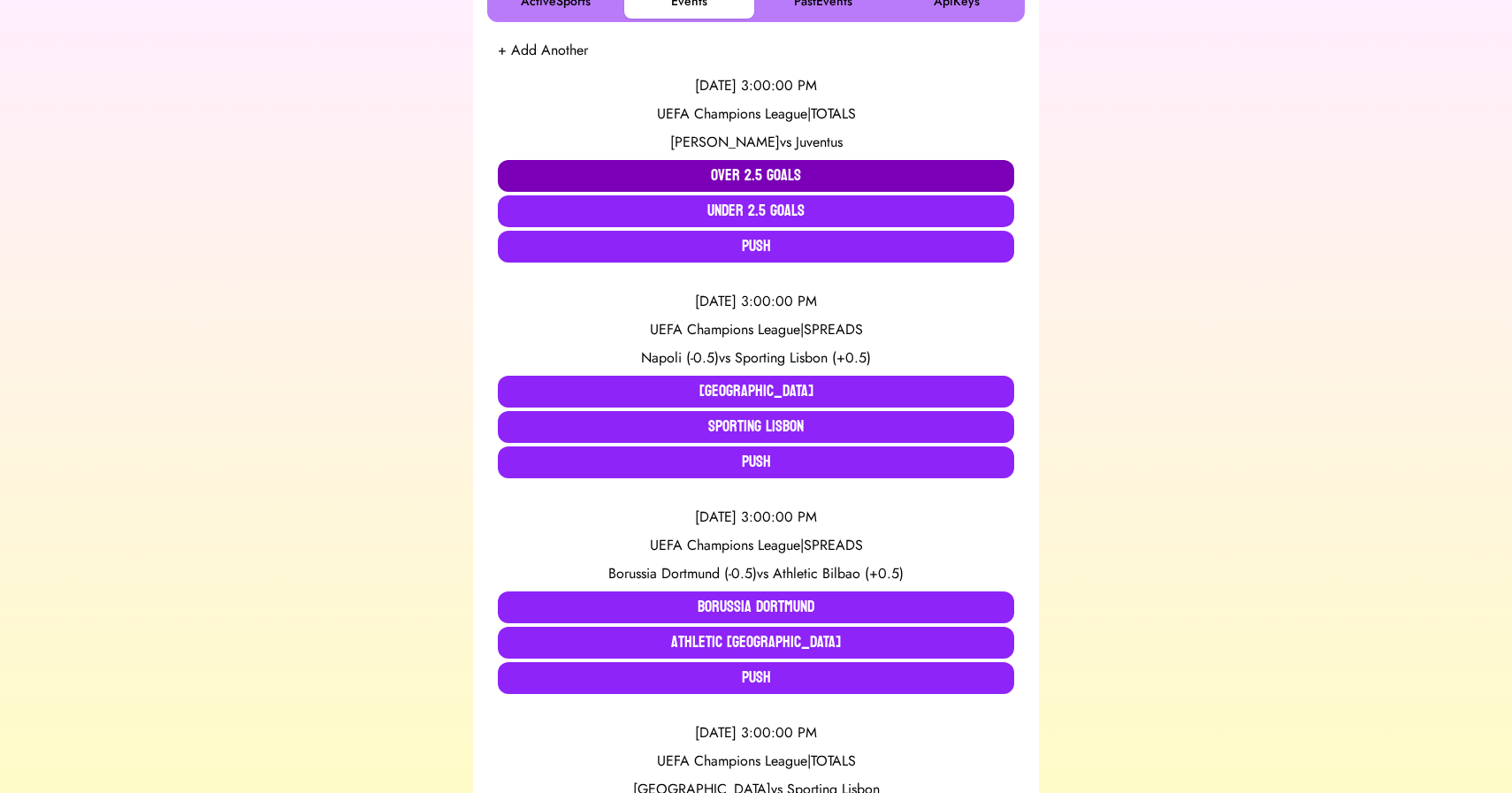
click at [727, 170] on button "Over 2.5 Goals" at bounding box center [756, 176] width 517 height 32
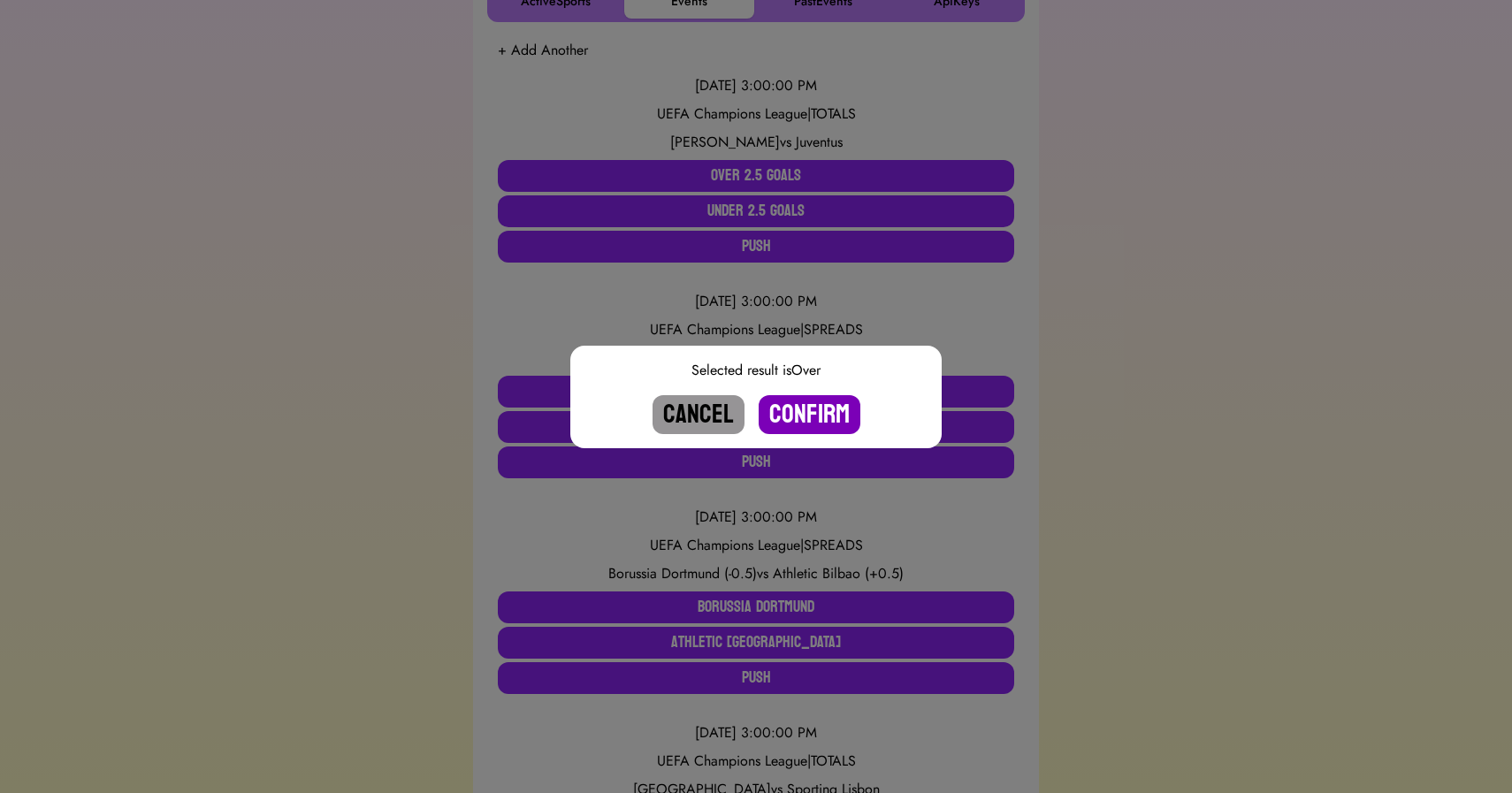
click at [796, 407] on button "Confirm" at bounding box center [809, 414] width 102 height 38
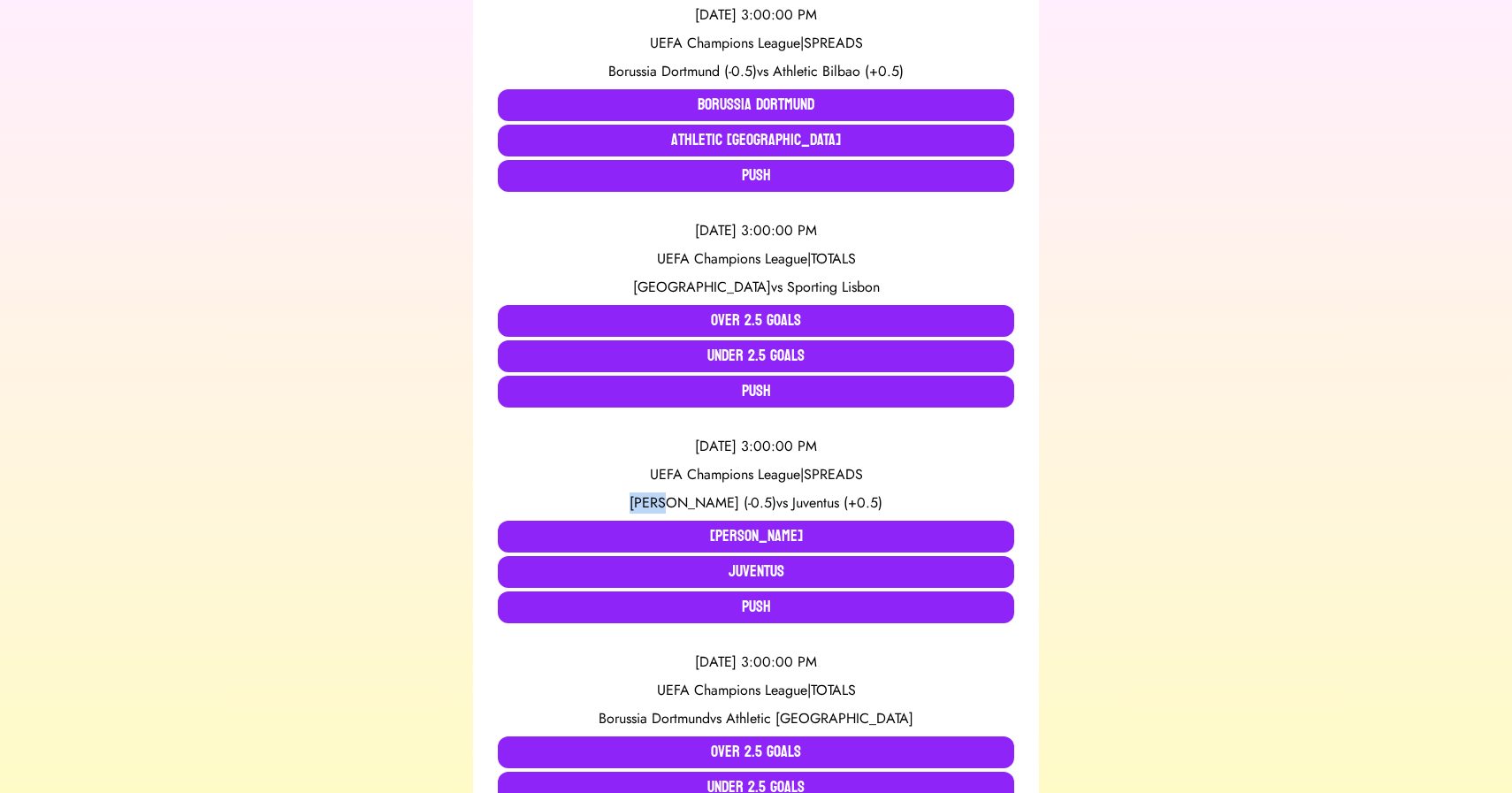
scroll to position [694, 0]
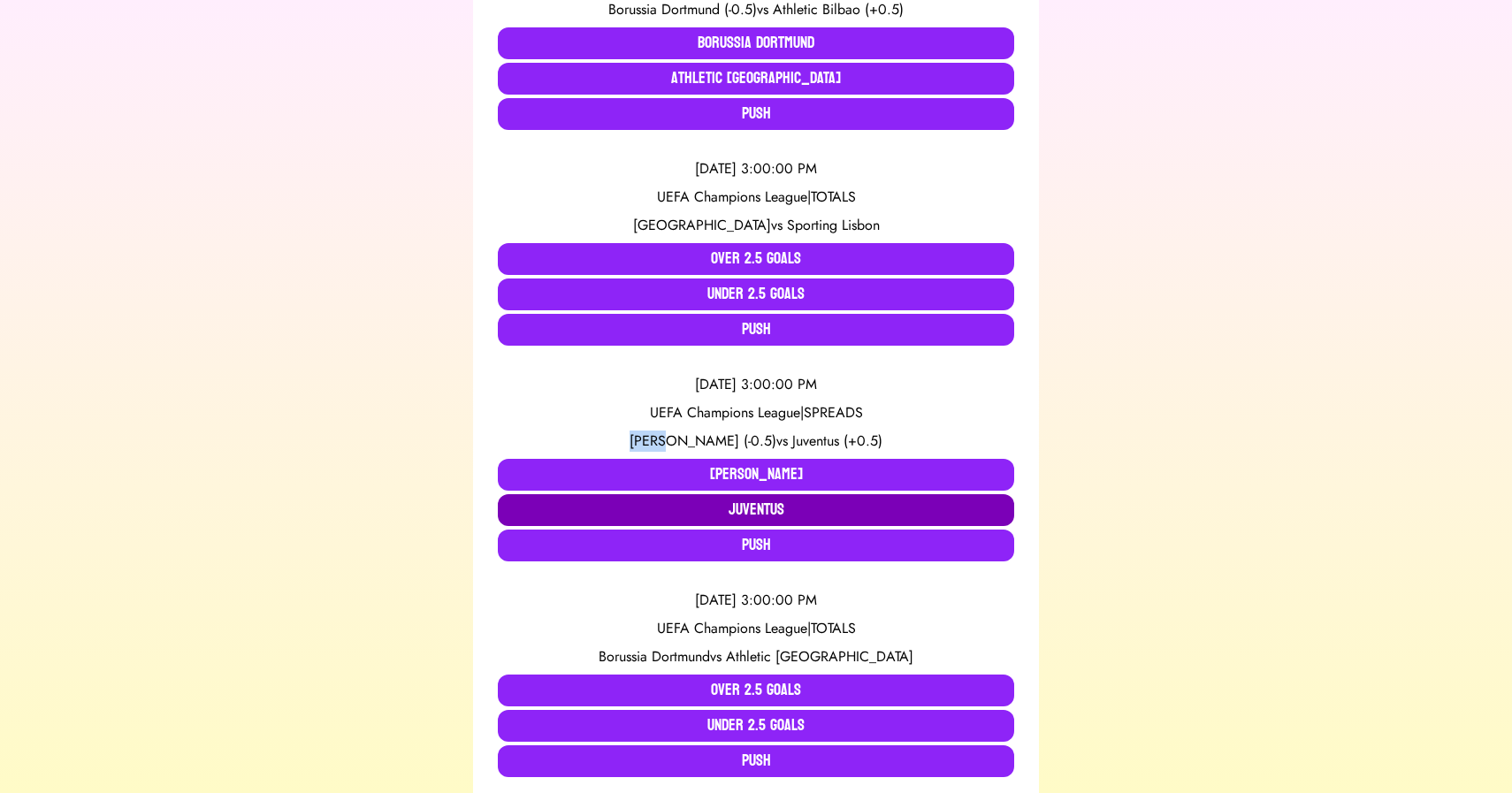
click at [760, 508] on button "Juventus" at bounding box center [756, 510] width 517 height 32
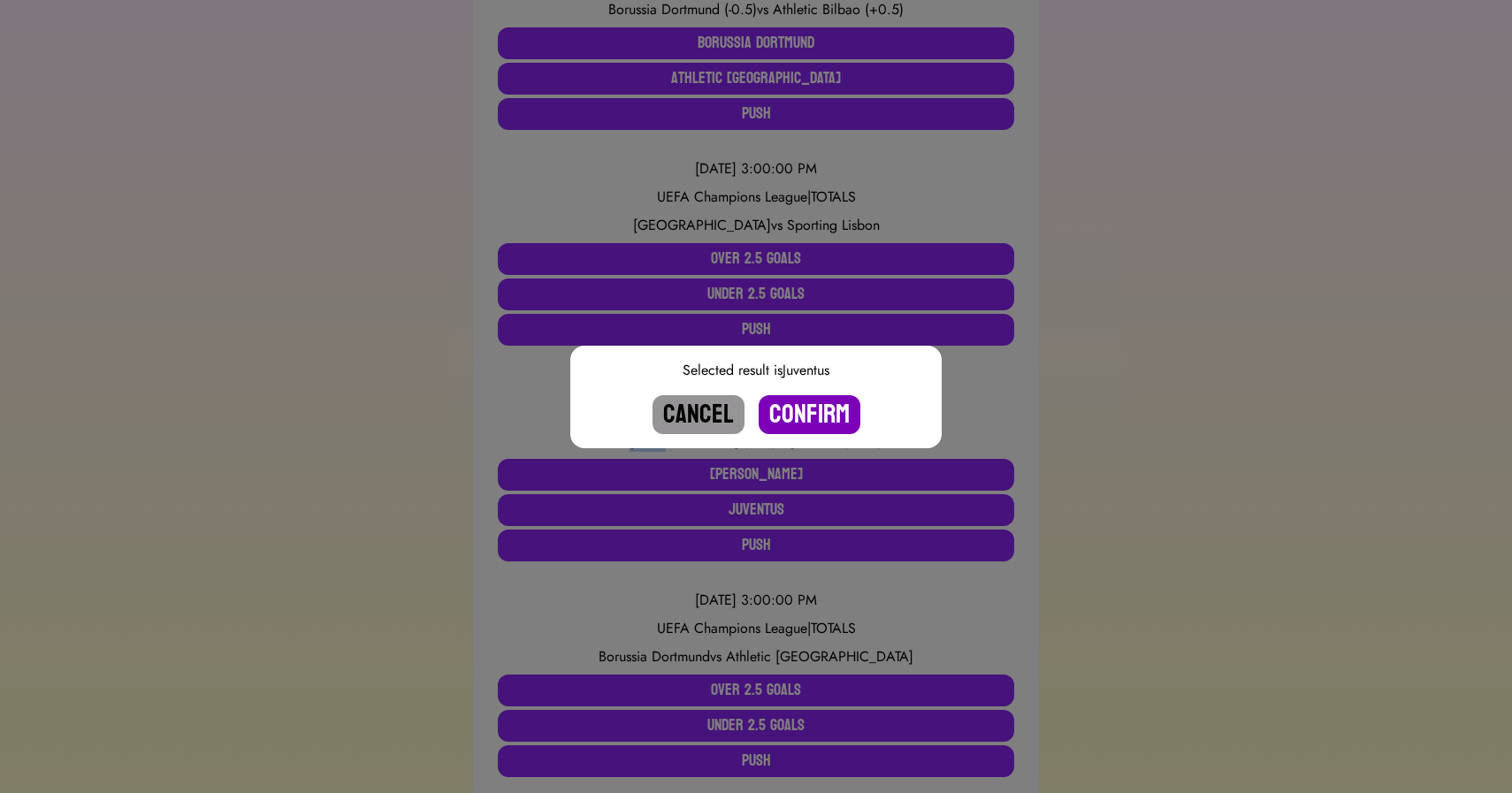
click at [819, 424] on button "Confirm" at bounding box center [809, 414] width 102 height 38
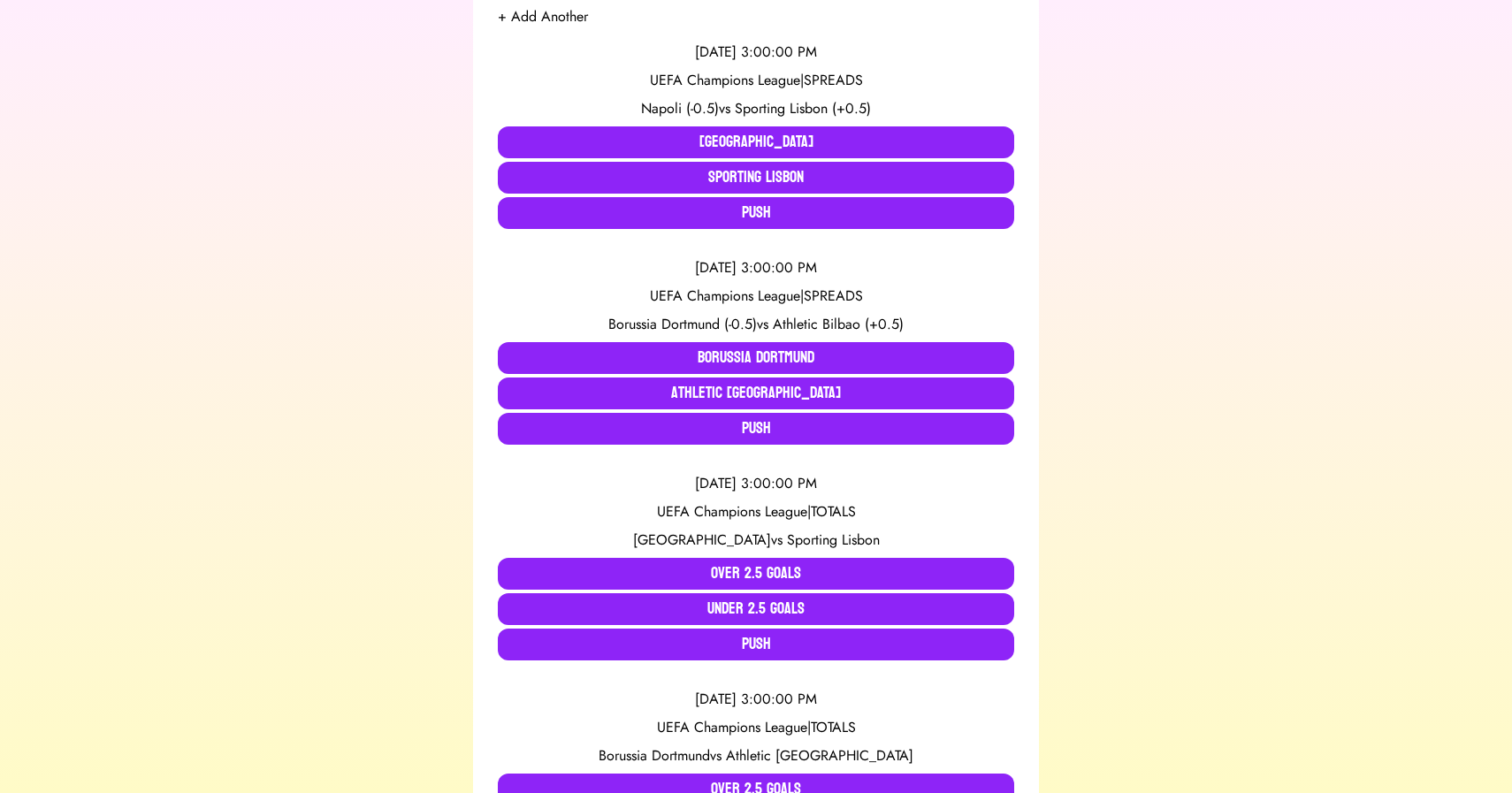
scroll to position [381, 0]
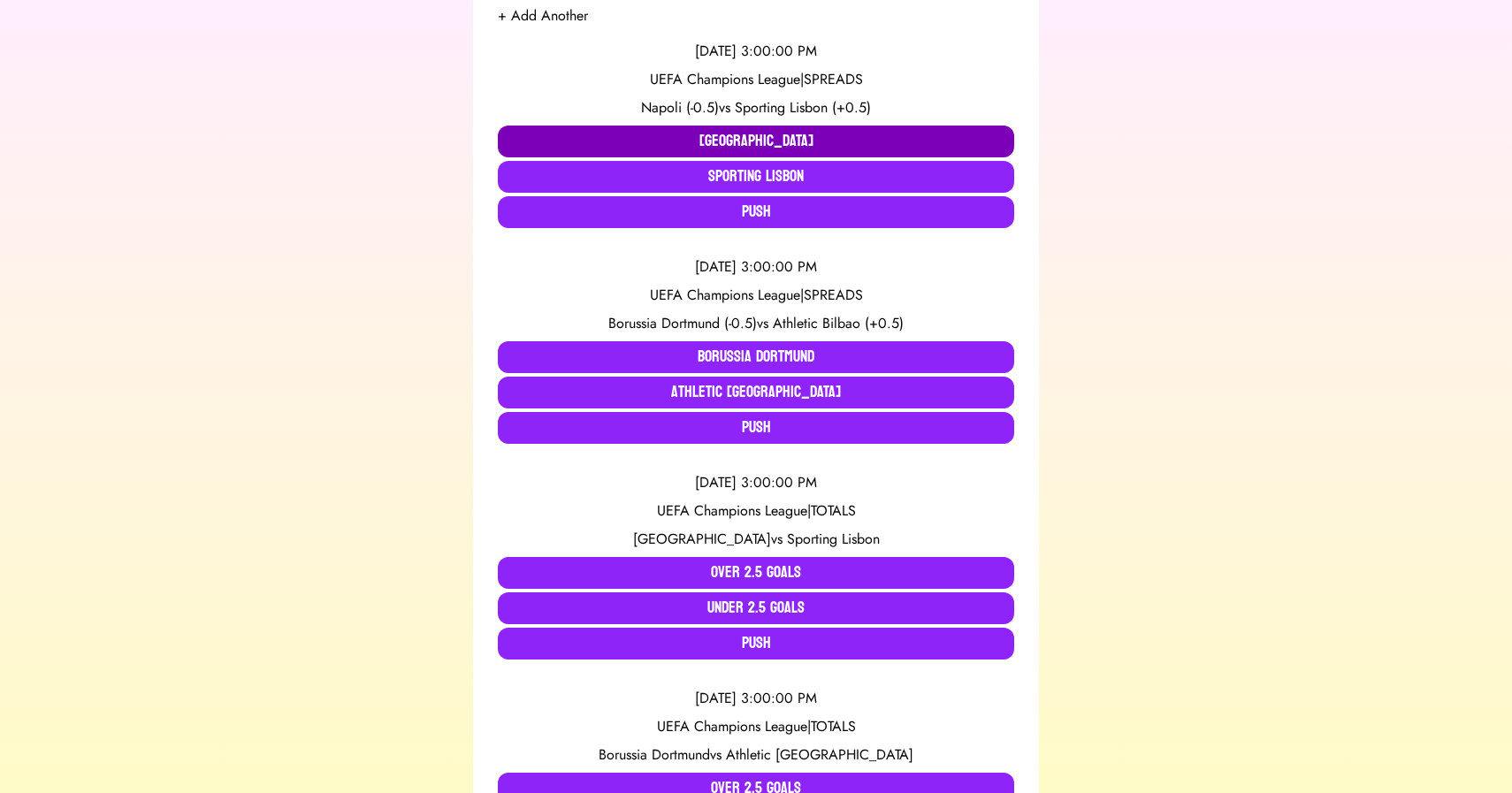
click at [758, 129] on button "Napoli" at bounding box center [756, 141] width 517 height 32
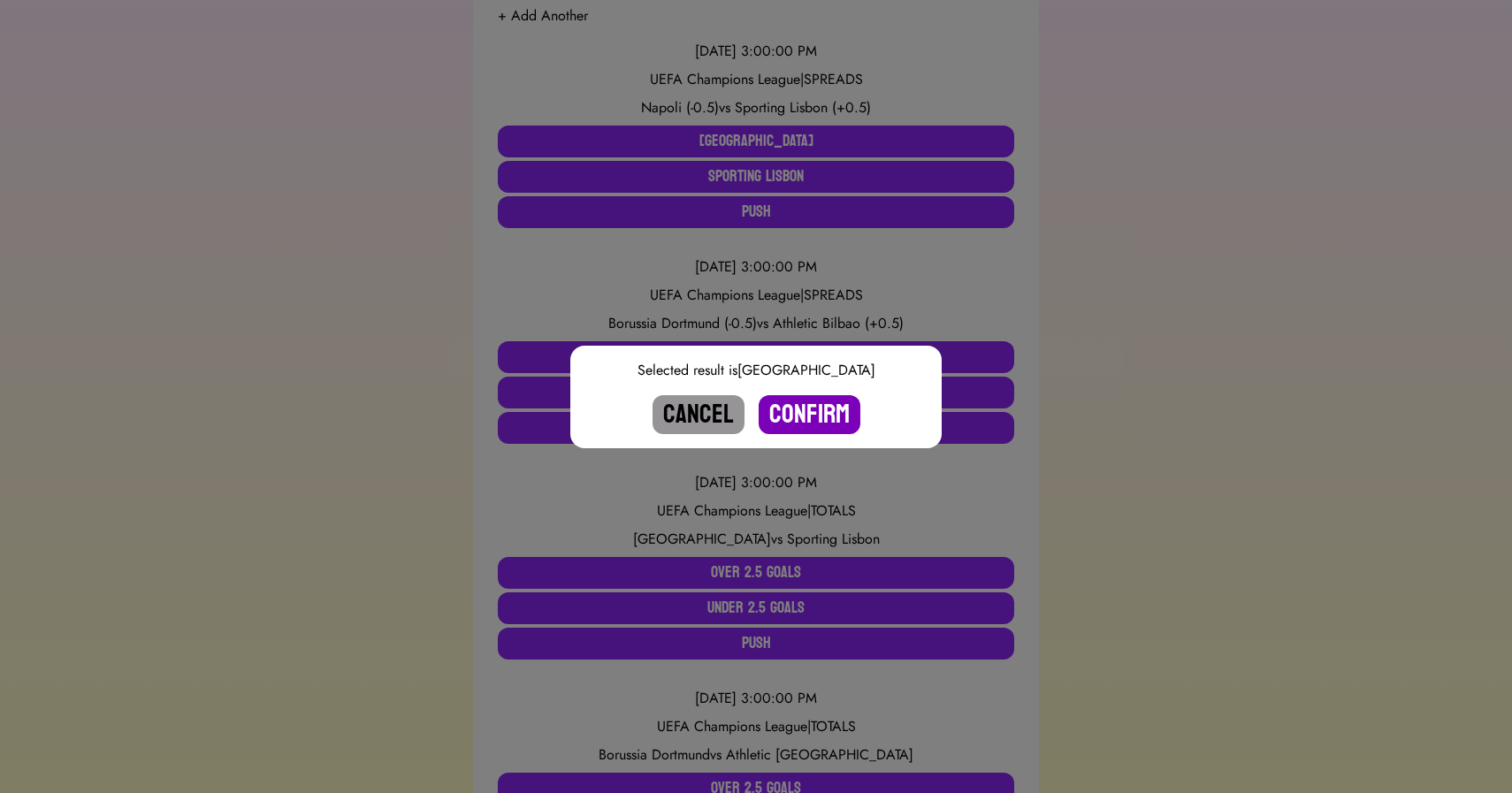
click at [818, 409] on button "Confirm" at bounding box center [809, 414] width 102 height 38
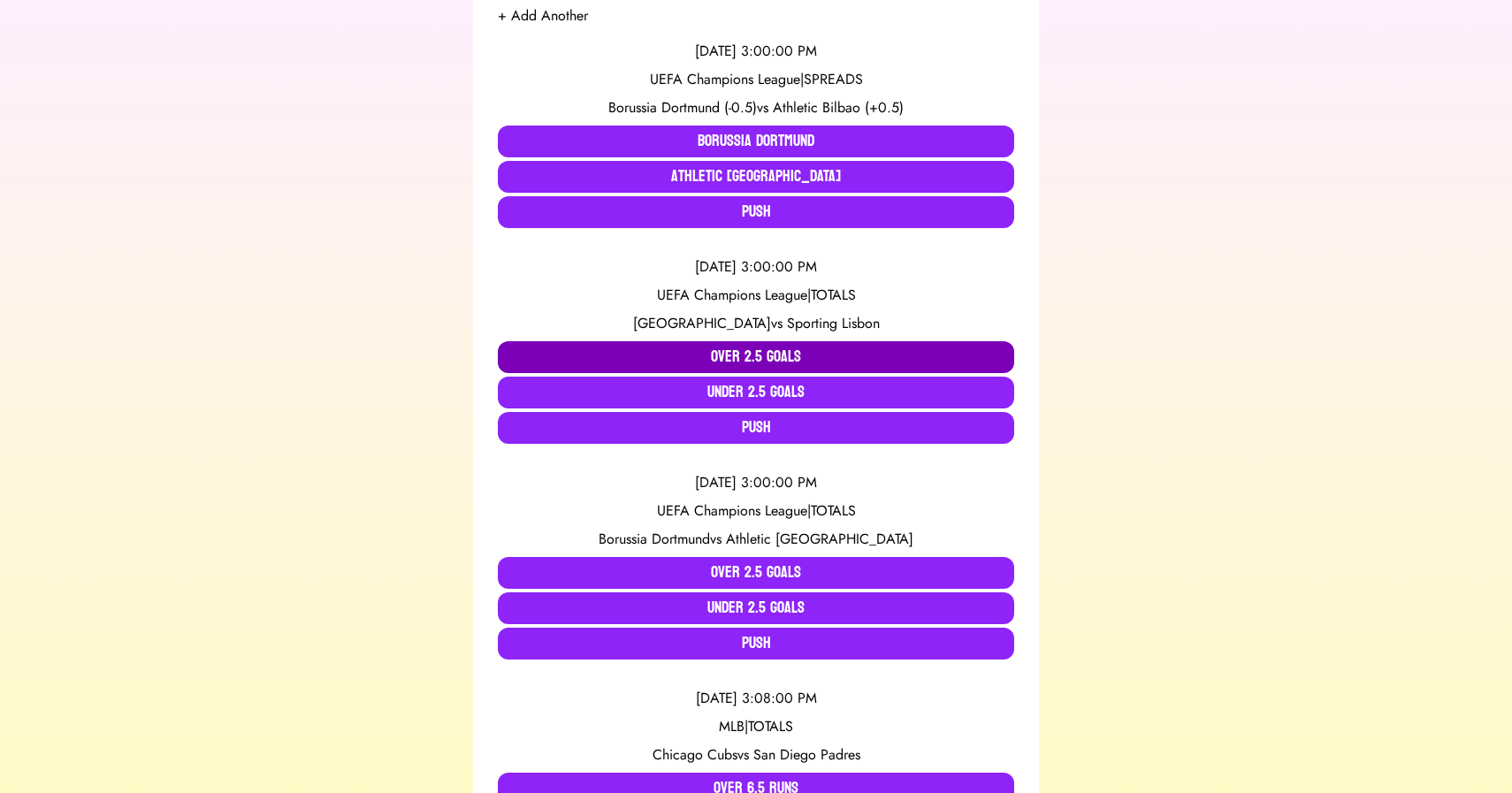
click at [721, 363] on button "Over 2.5 Goals" at bounding box center [756, 357] width 517 height 32
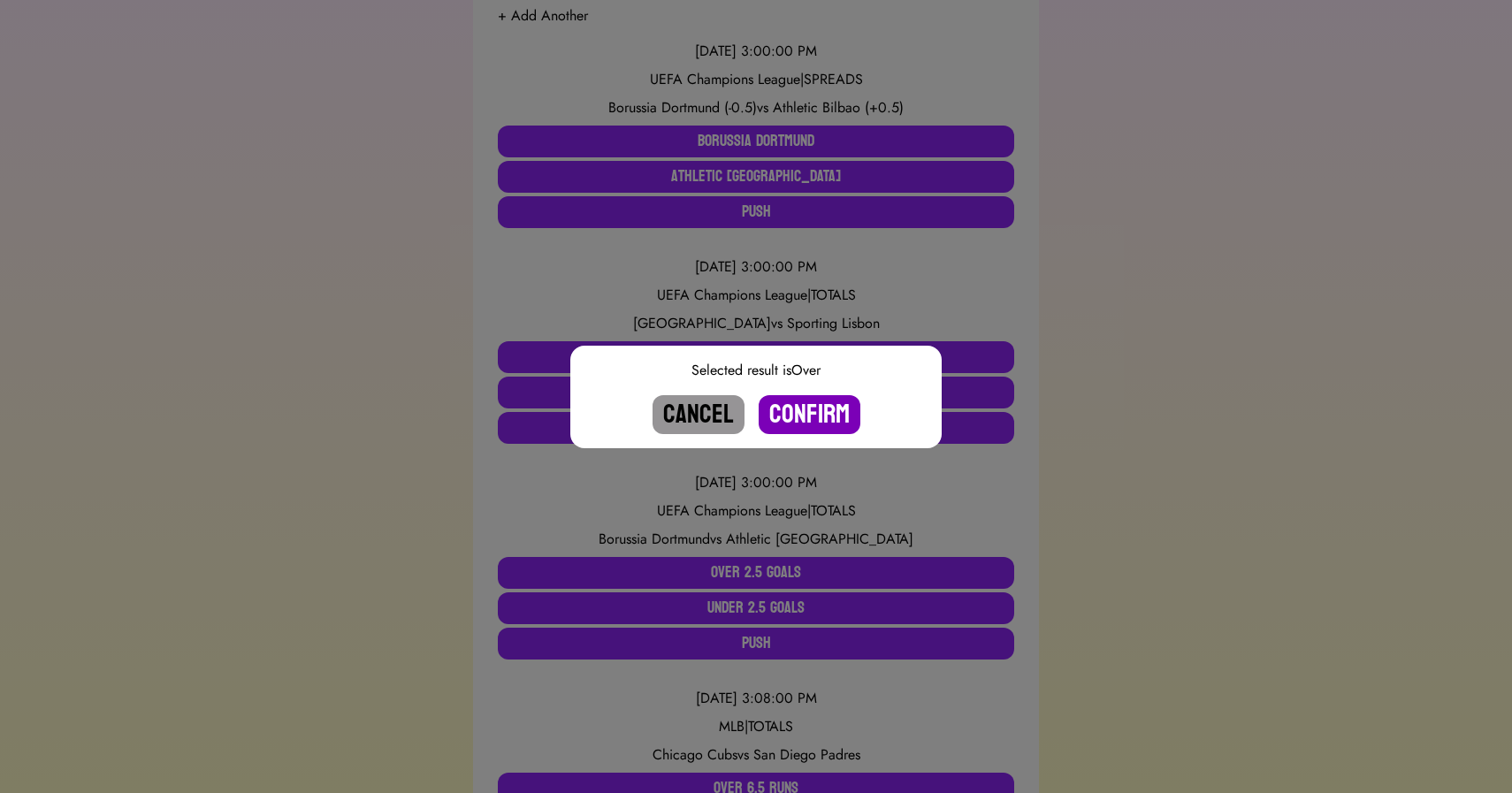
click at [810, 416] on button "Confirm" at bounding box center [809, 414] width 102 height 38
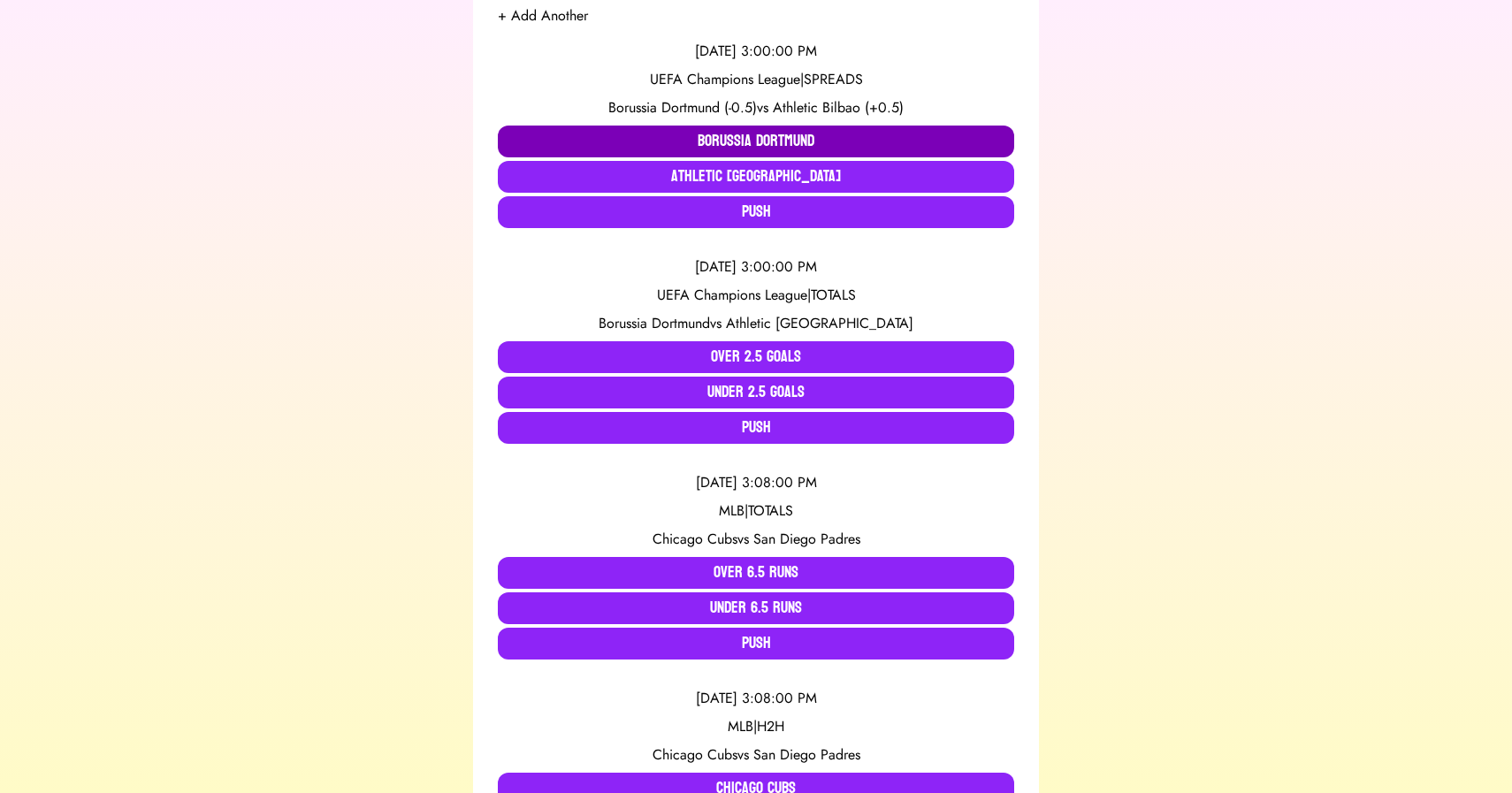
click at [703, 138] on button "Borussia Dortmund" at bounding box center [756, 141] width 517 height 32
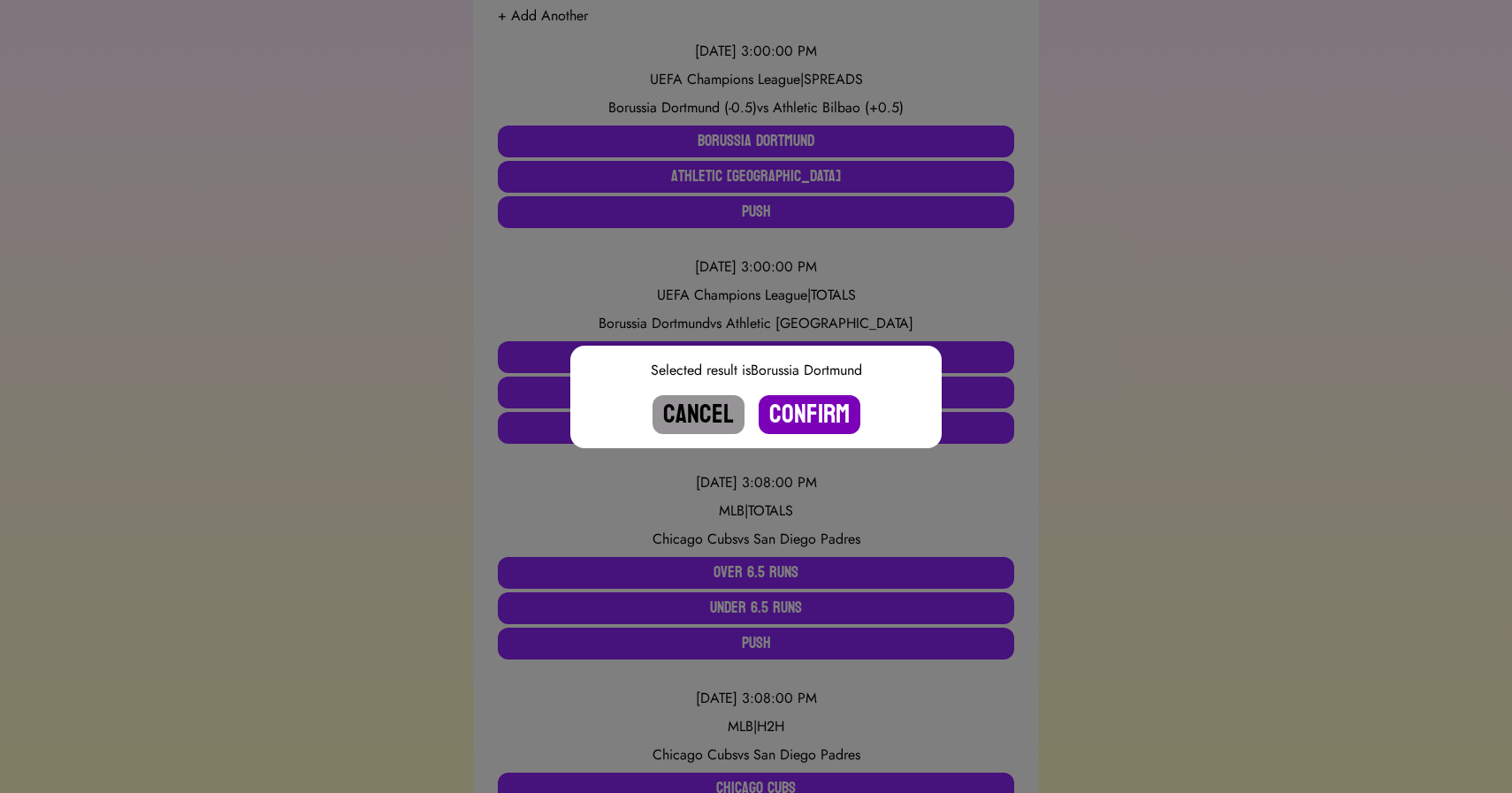
click at [814, 409] on button "Confirm" at bounding box center [809, 414] width 102 height 38
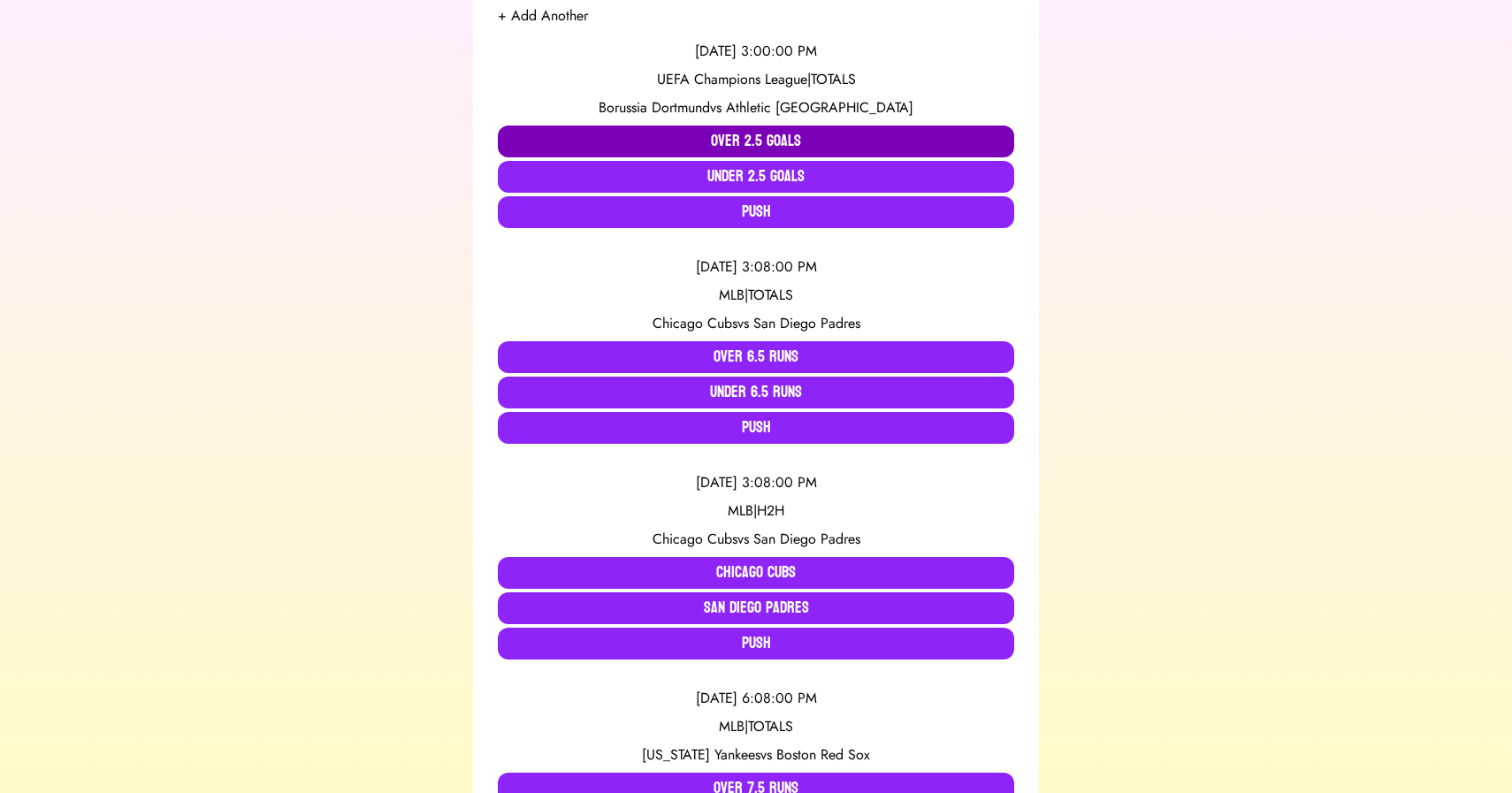
click at [724, 133] on button "Over 2.5 Goals" at bounding box center [756, 141] width 517 height 32
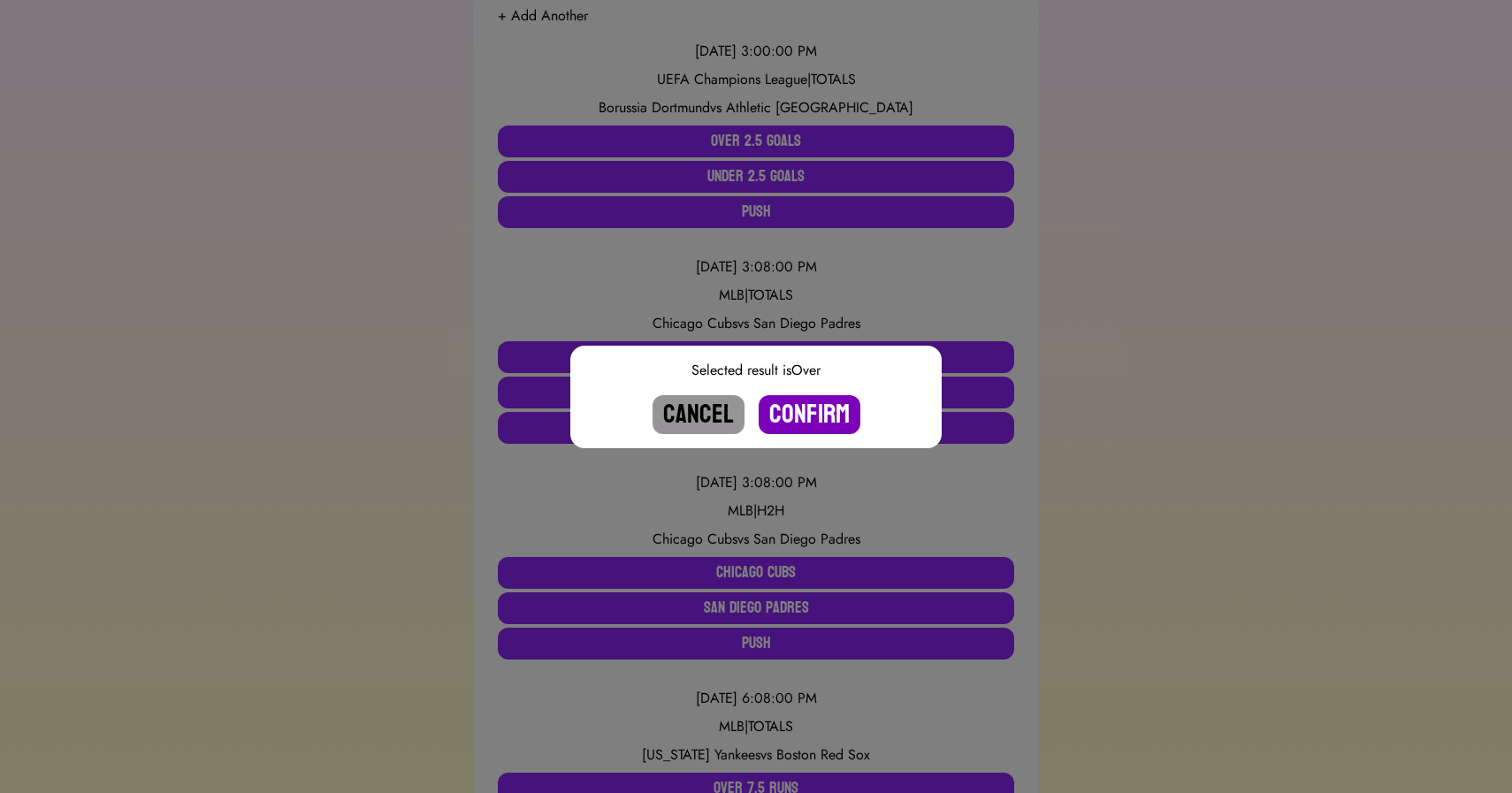
click at [804, 416] on button "Confirm" at bounding box center [809, 414] width 102 height 38
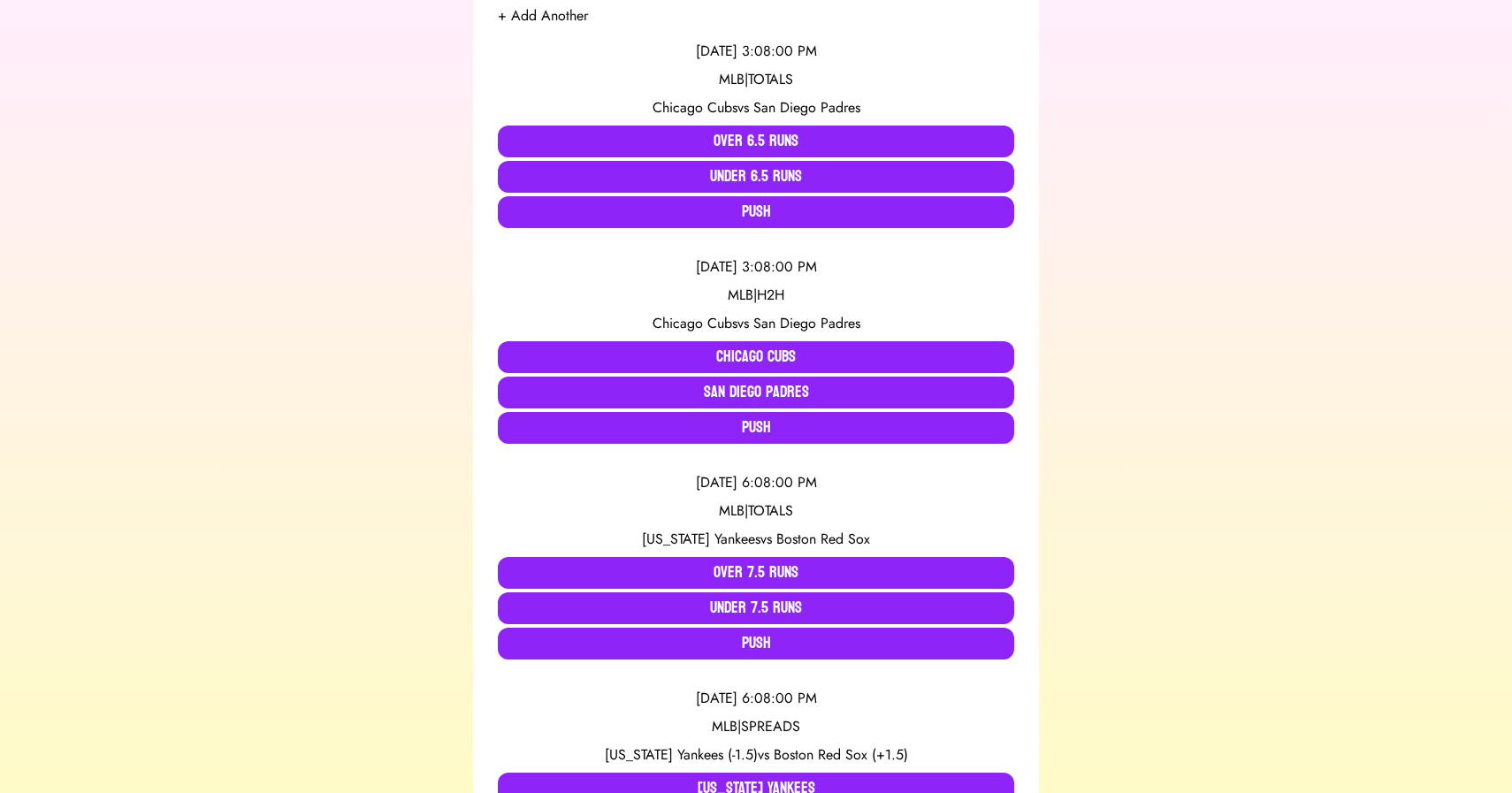
scroll to position [0, 0]
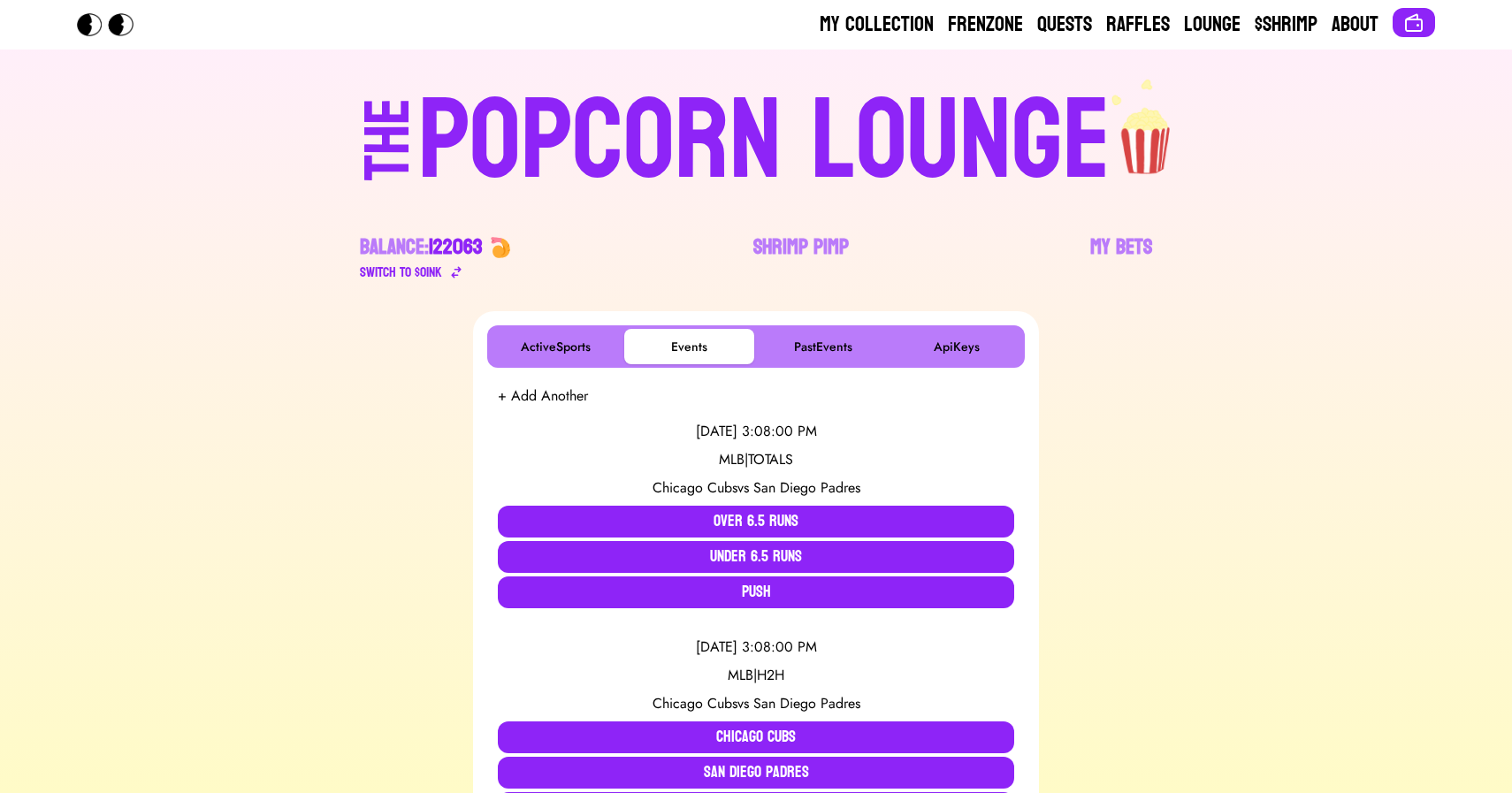
click at [813, 150] on div "POPCORN LOUNGE" at bounding box center [764, 141] width 692 height 113
